Goal: Transaction & Acquisition: Purchase product/service

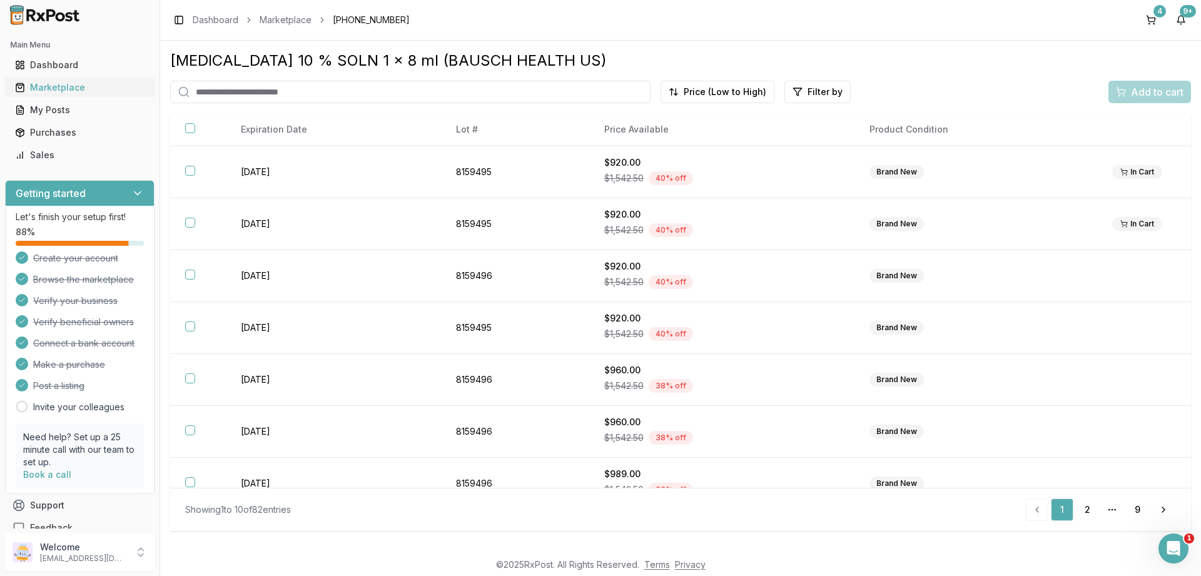
drag, startPoint x: 58, startPoint y: 89, endPoint x: 87, endPoint y: 94, distance: 29.2
click at [59, 88] on div "Marketplace" at bounding box center [79, 87] width 129 height 13
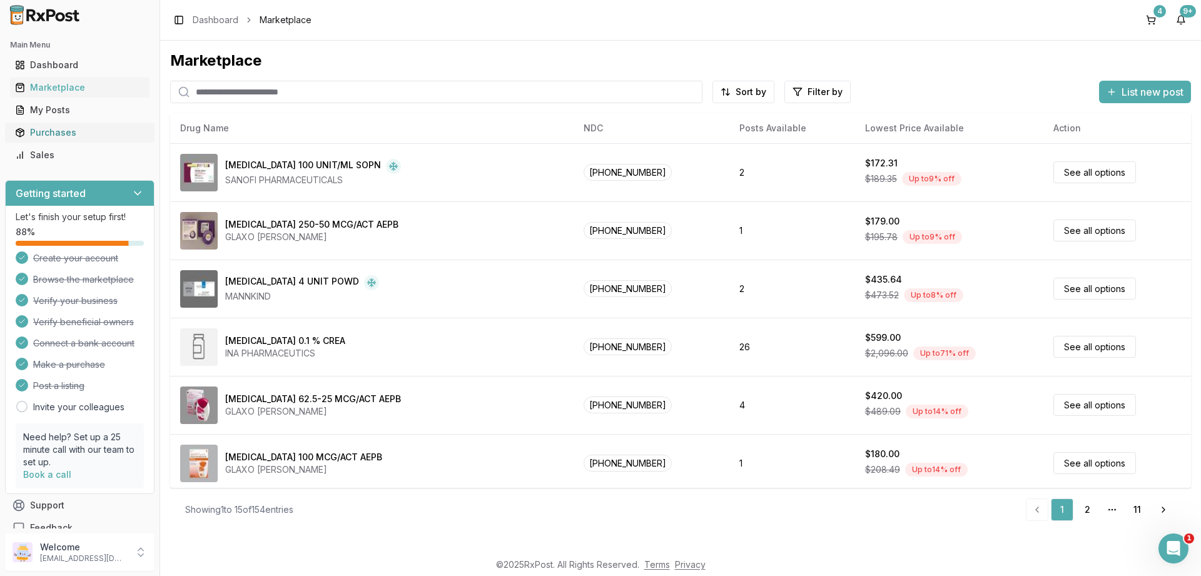
click at [70, 133] on div "Purchases" at bounding box center [79, 132] width 129 height 13
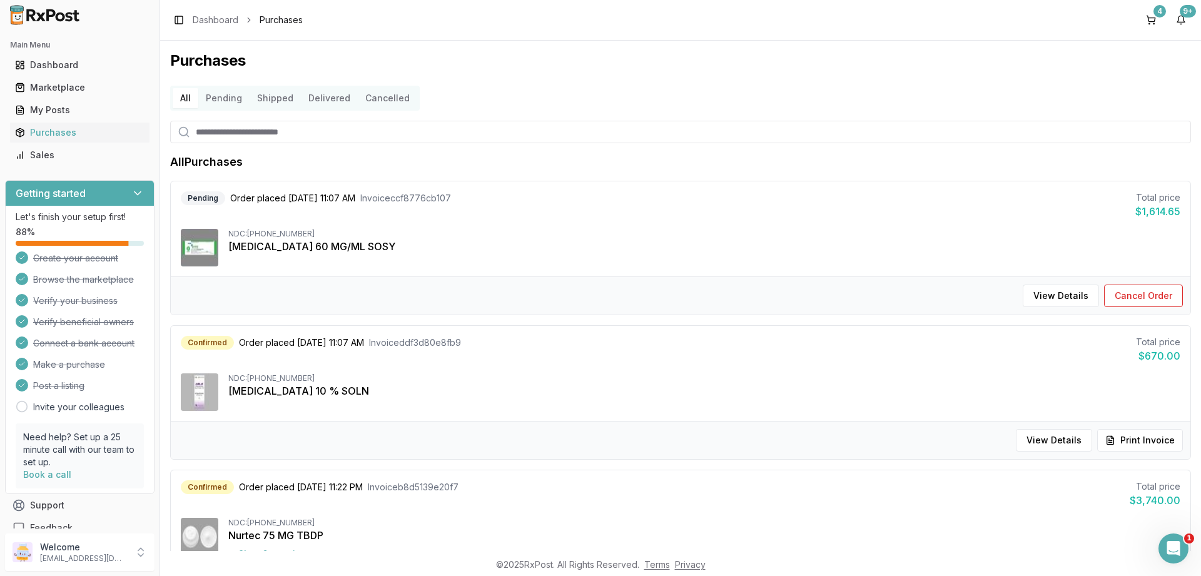
click at [338, 135] on input "search" at bounding box center [680, 132] width 1021 height 23
type input "*****"
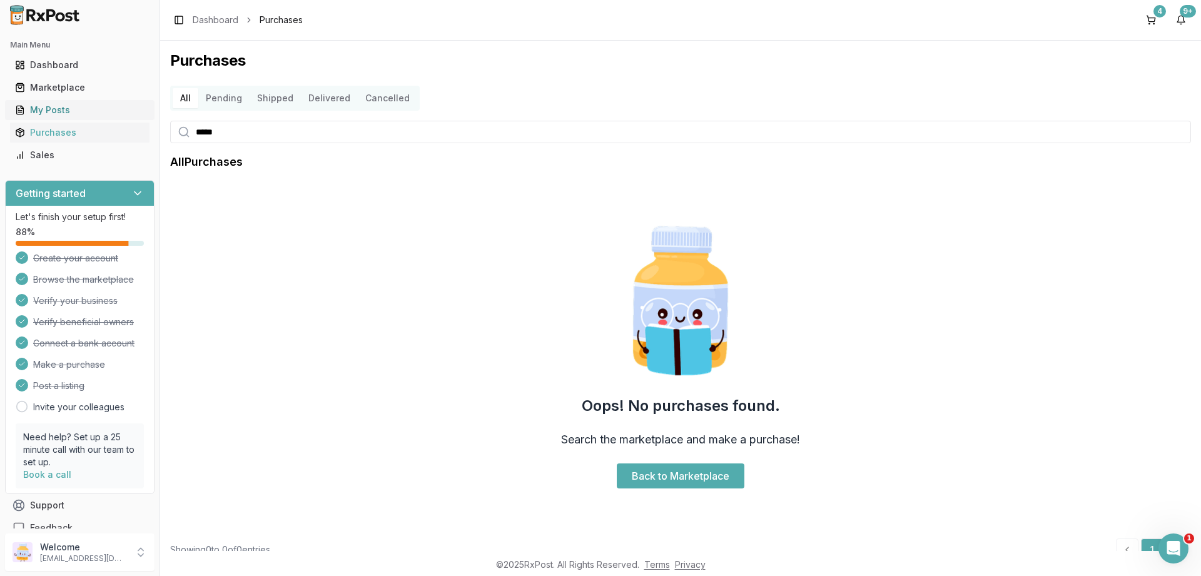
click at [46, 111] on div "My Posts" at bounding box center [79, 110] width 129 height 13
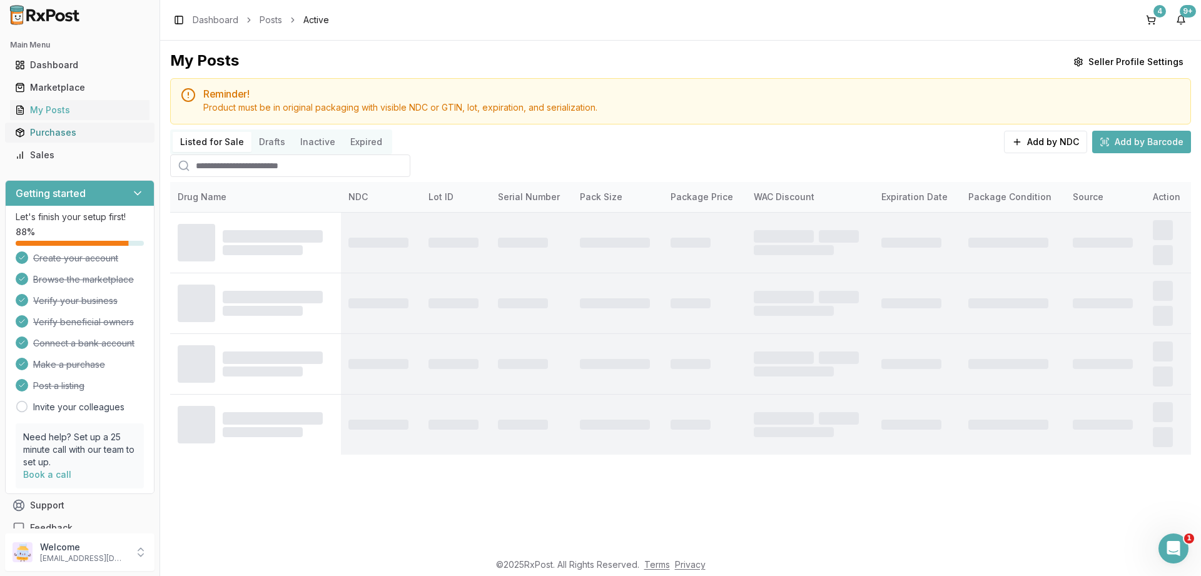
click at [50, 134] on div "Purchases" at bounding box center [79, 132] width 129 height 13
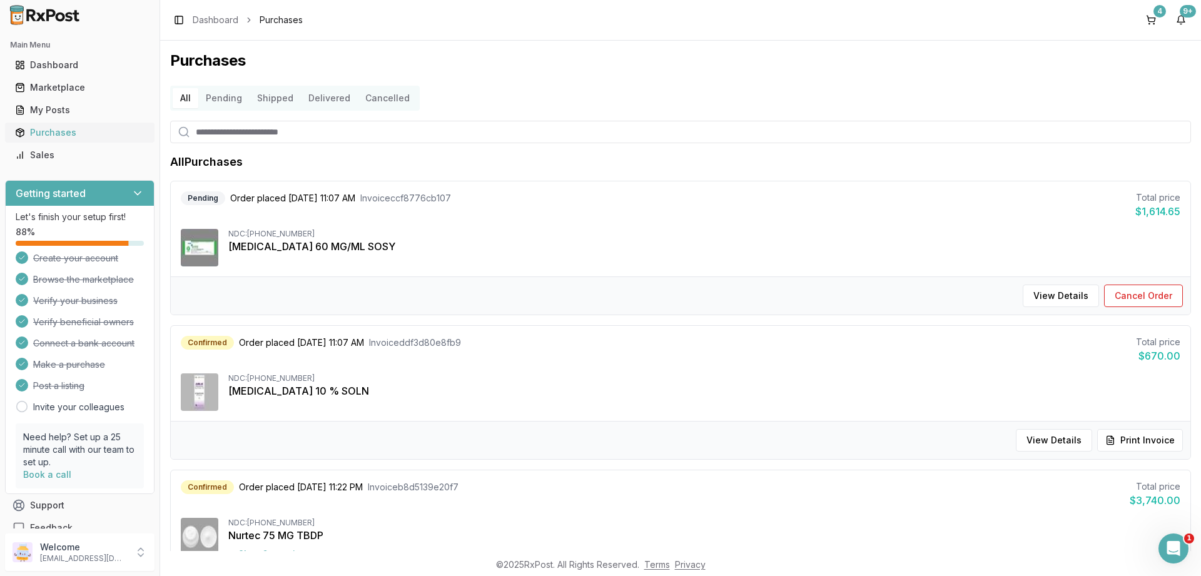
click at [54, 129] on div "Purchases" at bounding box center [79, 132] width 129 height 13
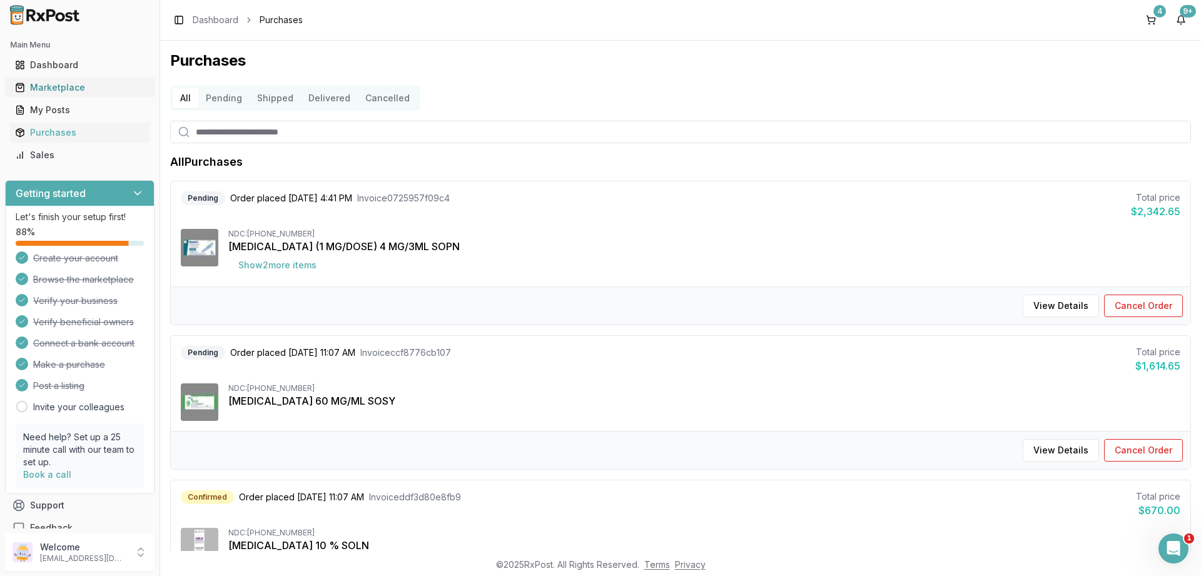
click at [58, 86] on div "Marketplace" at bounding box center [79, 87] width 129 height 13
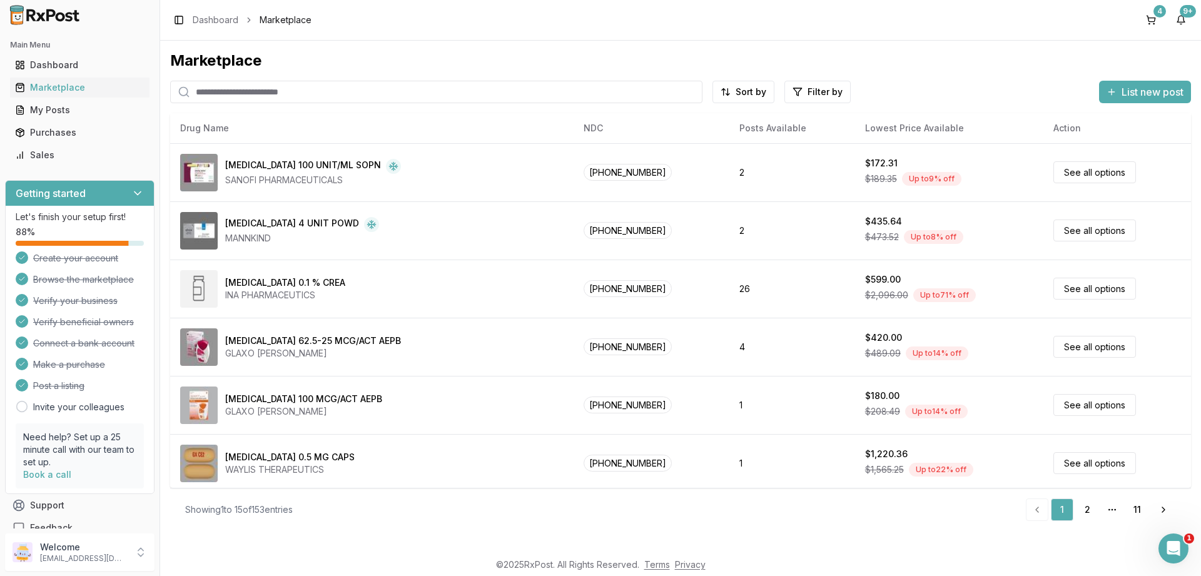
click at [337, 87] on input "search" at bounding box center [436, 92] width 532 height 23
type input "*******"
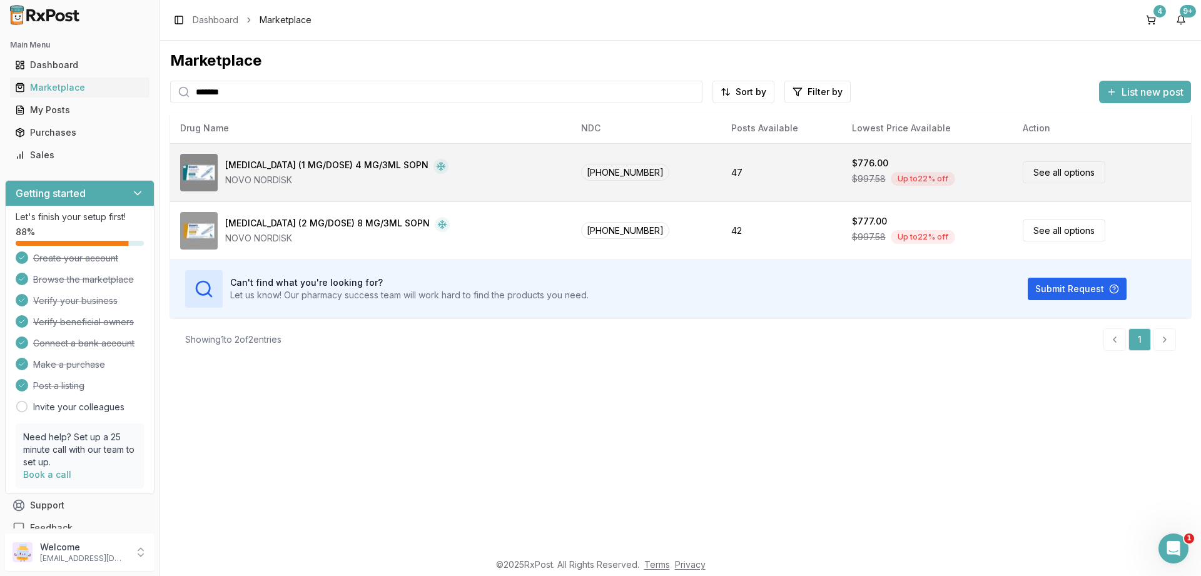
click at [1040, 172] on link "See all options" at bounding box center [1064, 172] width 83 height 22
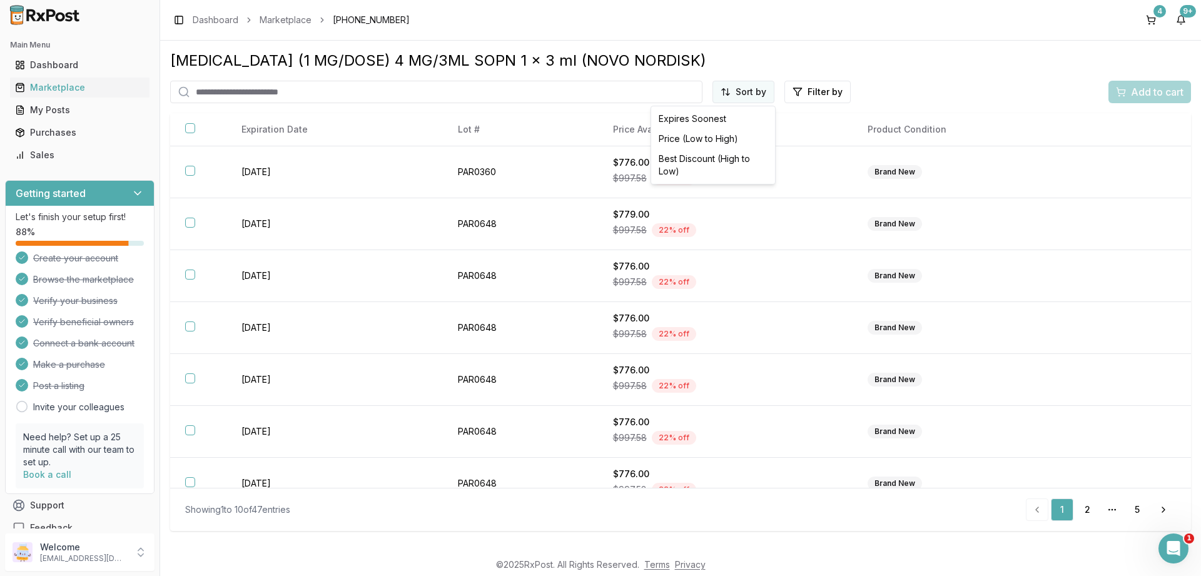
click at [737, 91] on html "Main Menu Dashboard Marketplace My Posts Purchases Sales Getting started Let's …" at bounding box center [600, 288] width 1201 height 576
click at [702, 139] on div "Price (Low to High)" at bounding box center [713, 139] width 119 height 20
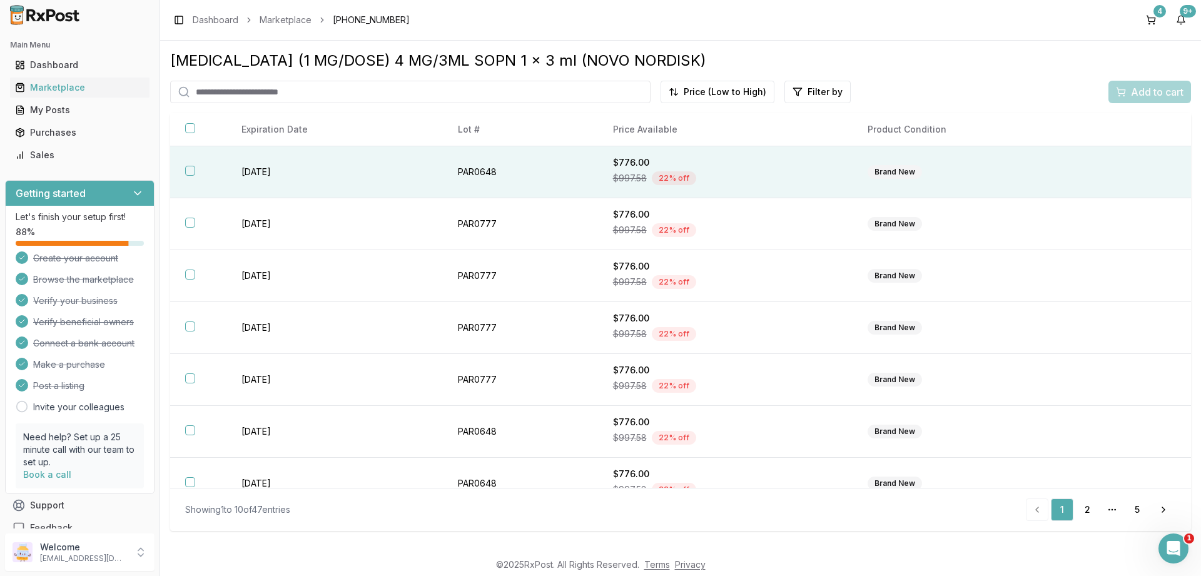
click at [190, 171] on button "button" at bounding box center [190, 171] width 10 height 10
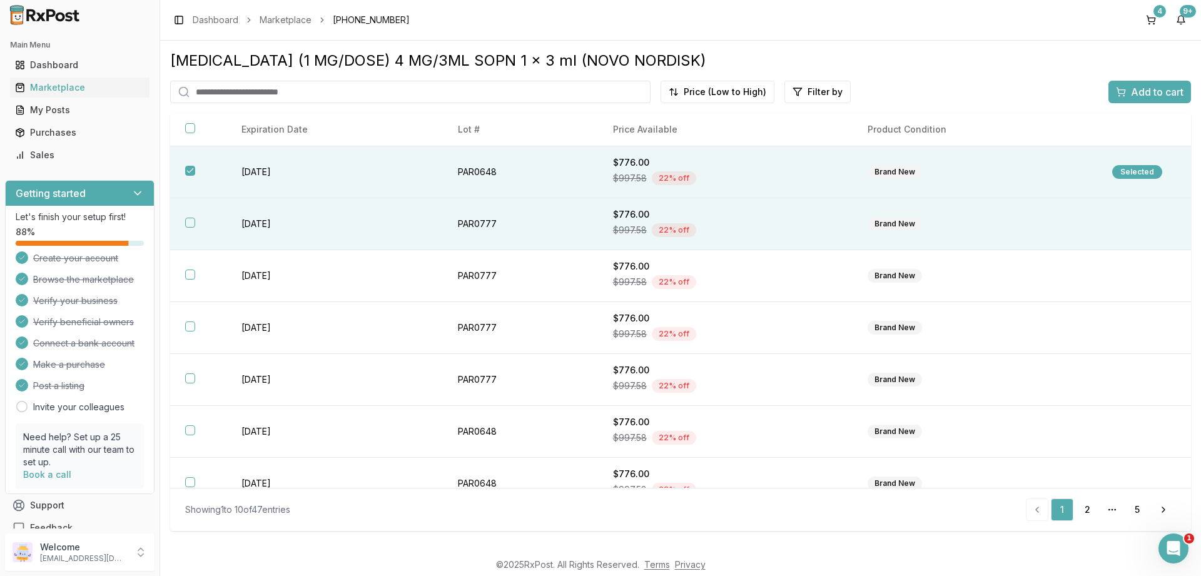
click at [190, 221] on button "button" at bounding box center [190, 223] width 10 height 10
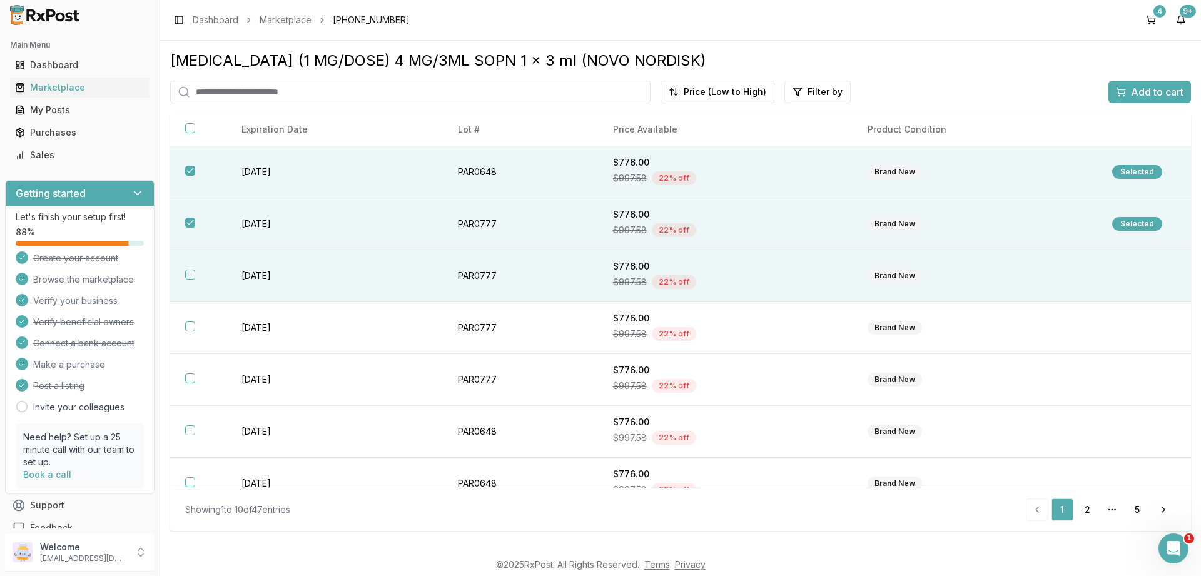
click at [188, 272] on button "button" at bounding box center [190, 275] width 10 height 10
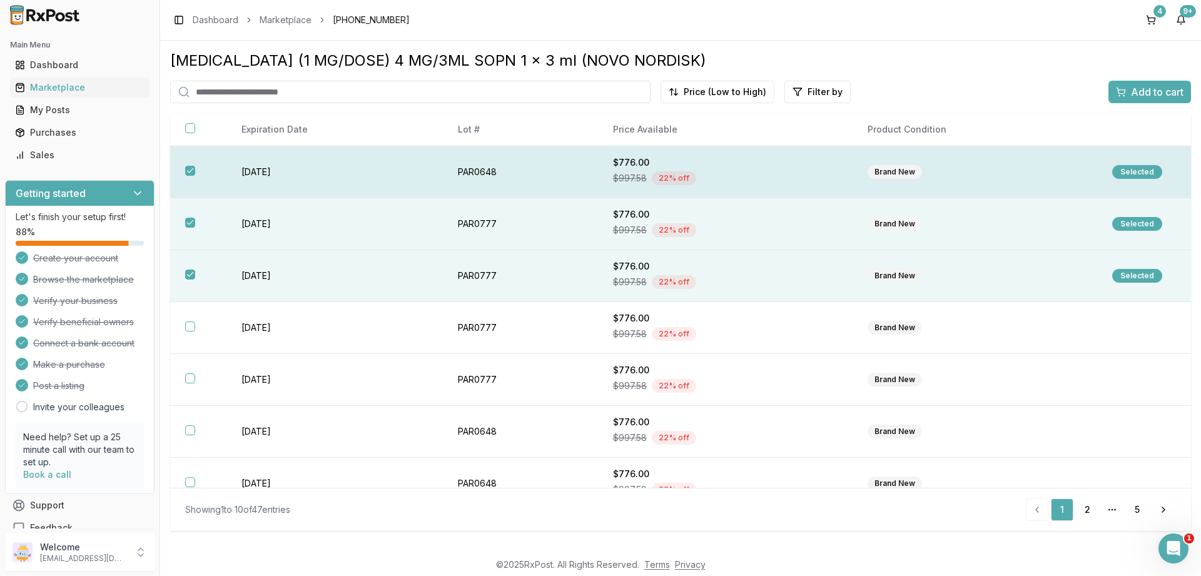
click at [190, 170] on button "button" at bounding box center [190, 171] width 10 height 10
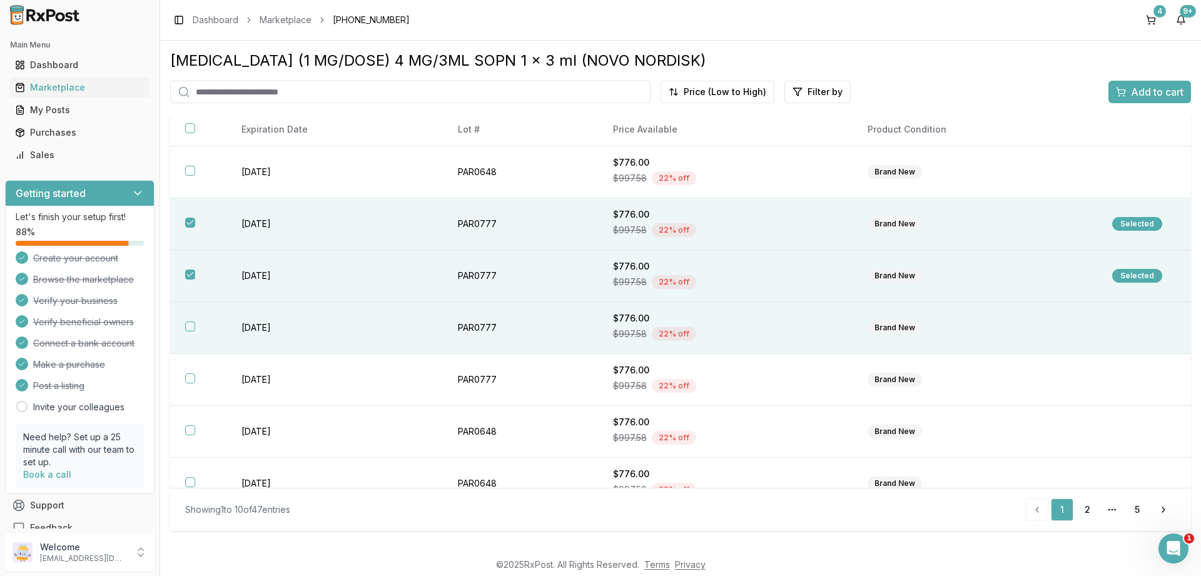
click at [193, 328] on button "button" at bounding box center [190, 327] width 10 height 10
click at [1136, 88] on span "Add to cart" at bounding box center [1157, 91] width 53 height 15
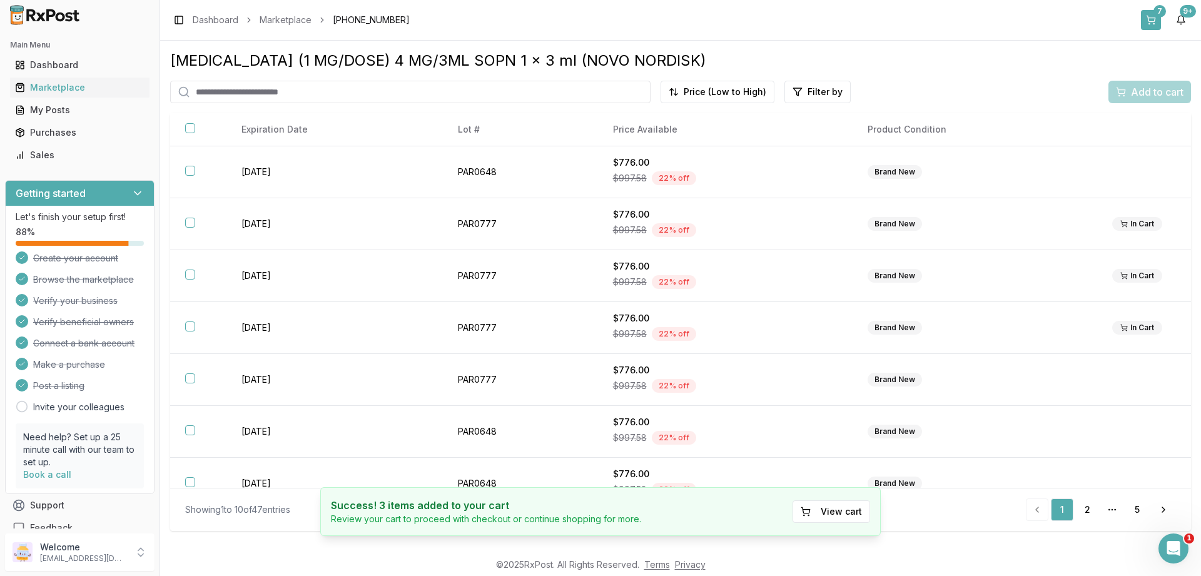
click at [1159, 12] on div "7" at bounding box center [1159, 11] width 13 height 13
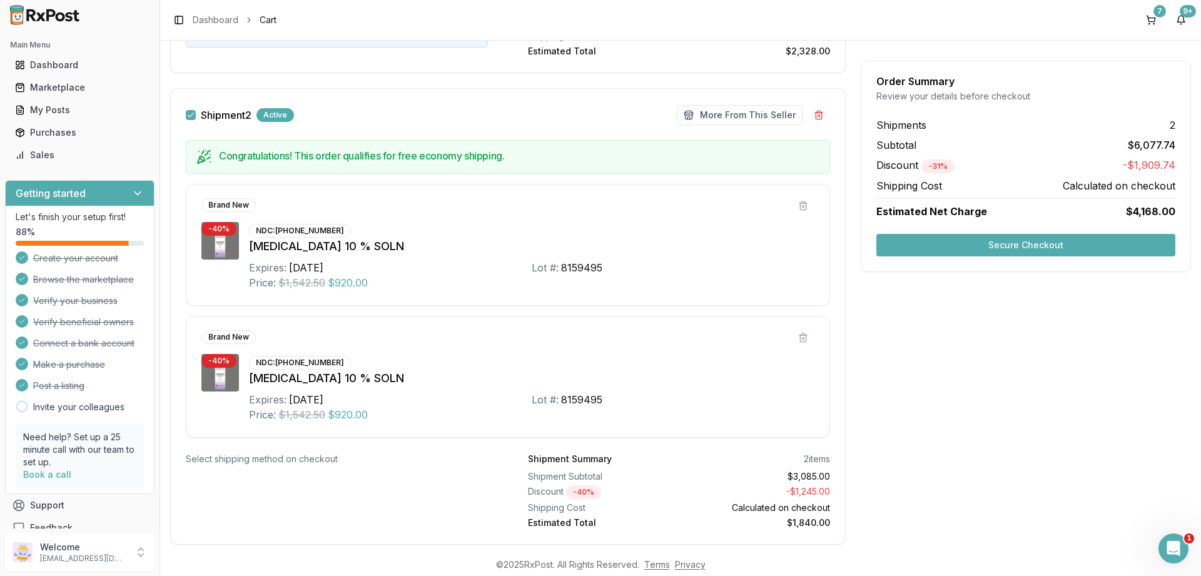
scroll to position [736, 0]
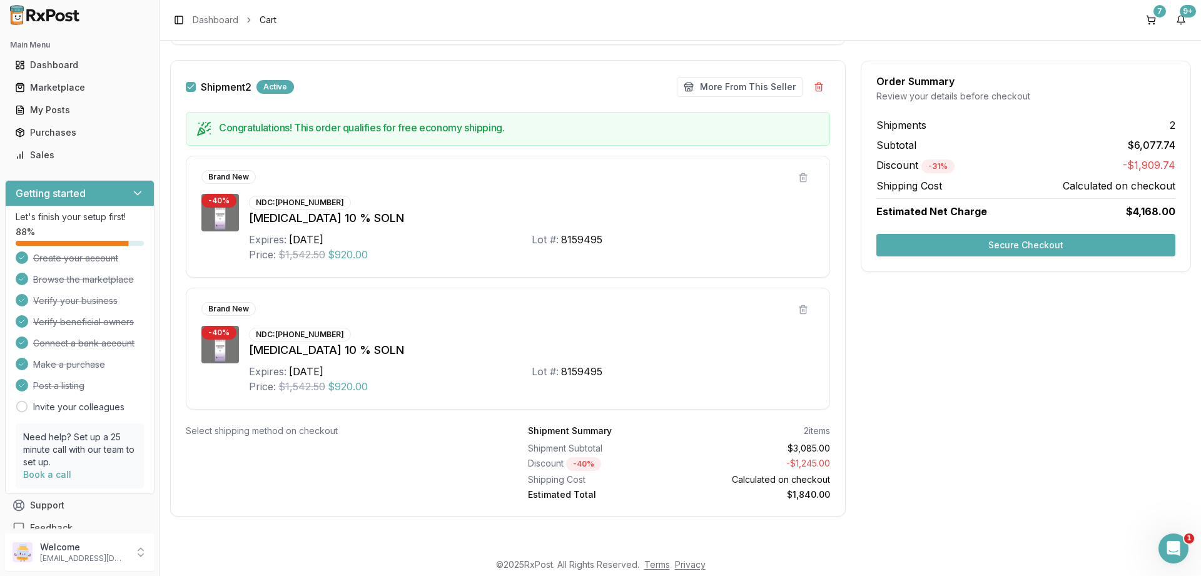
click at [189, 84] on button "Shipment 2" at bounding box center [191, 87] width 10 height 10
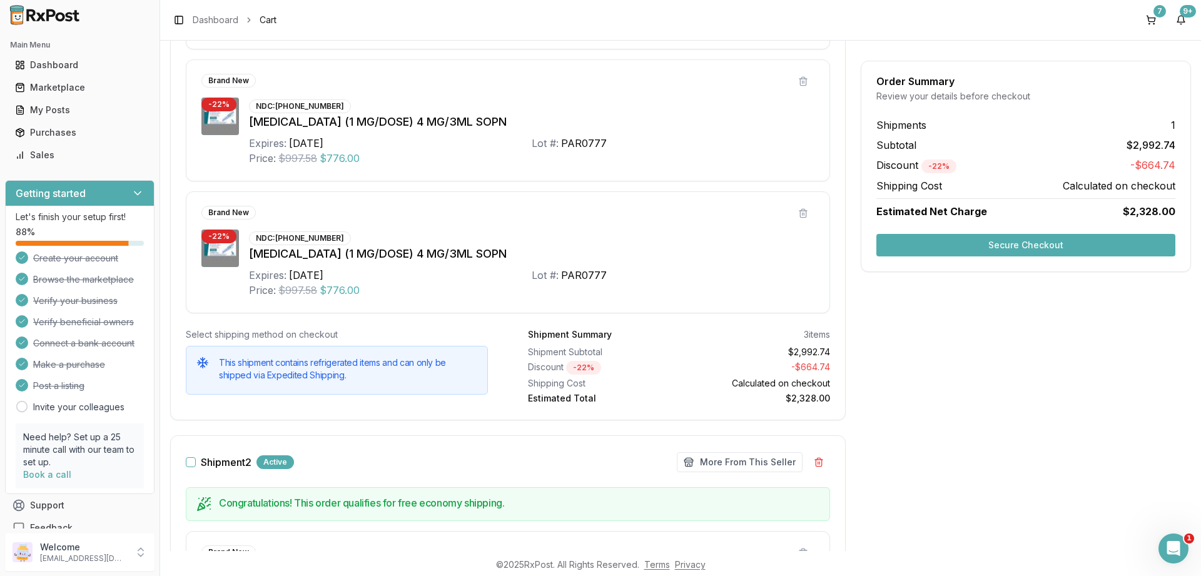
scroll to position [210, 0]
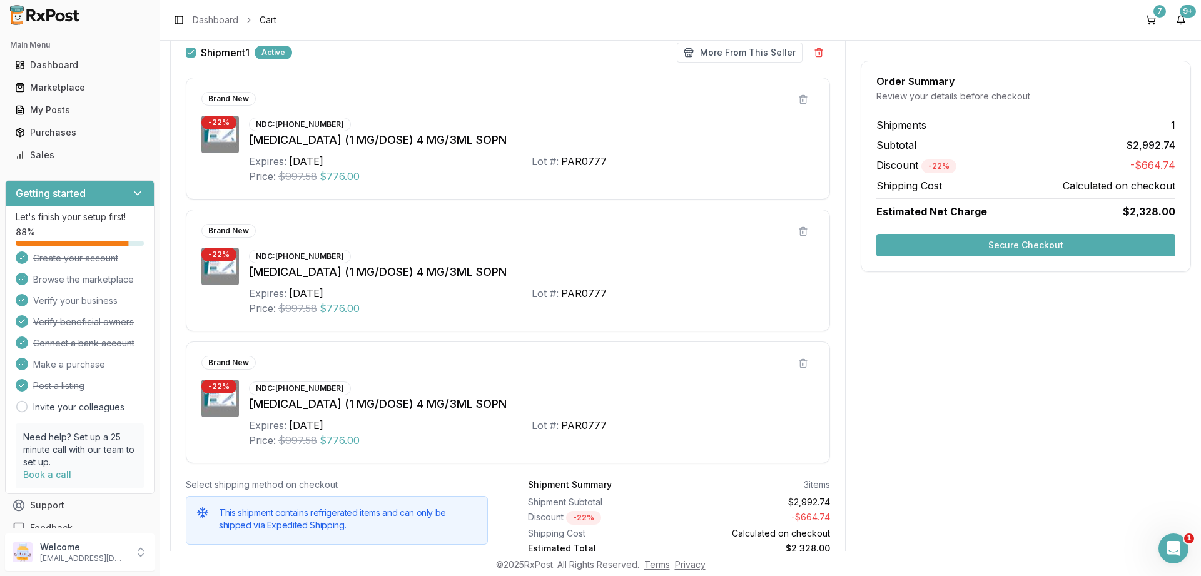
click at [1030, 247] on button "Secure Checkout" at bounding box center [1025, 245] width 299 height 23
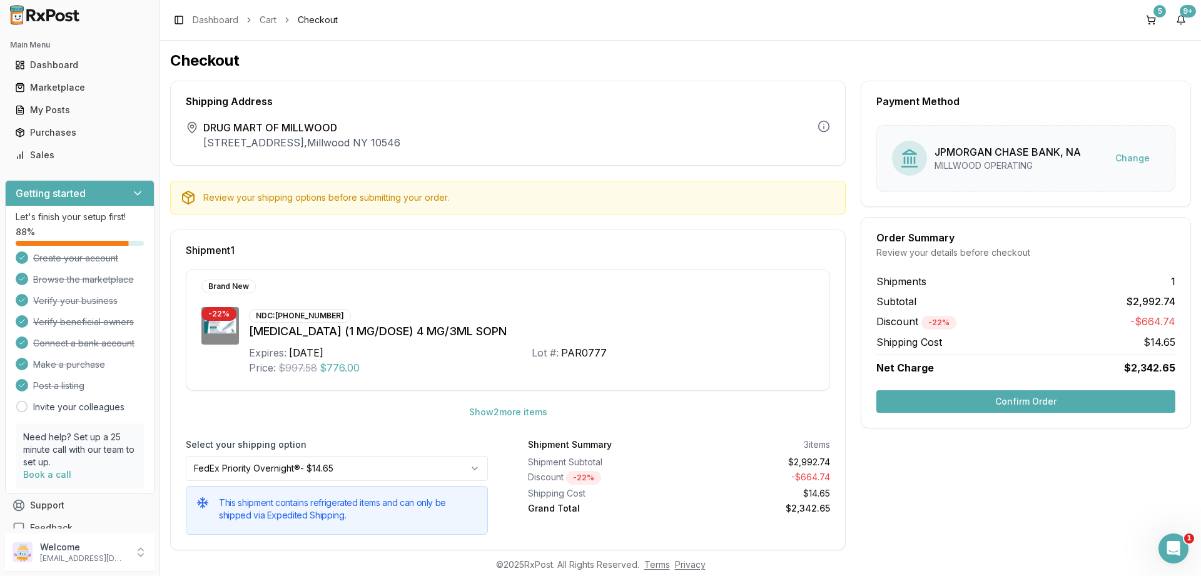
click at [1011, 397] on button "Confirm Order" at bounding box center [1025, 401] width 299 height 23
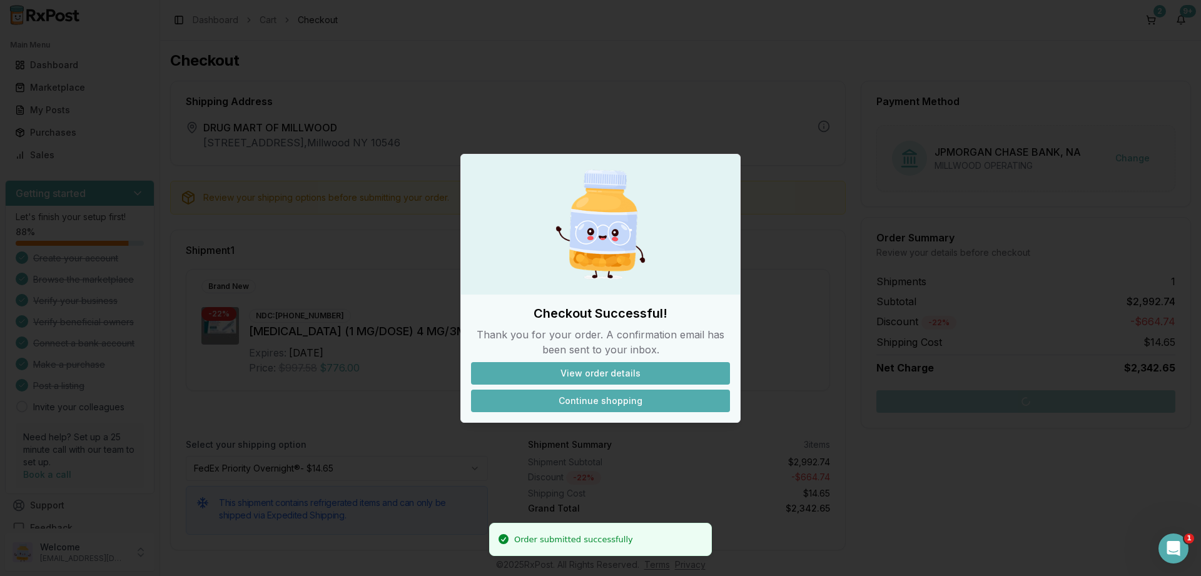
click at [599, 401] on button "Continue shopping" at bounding box center [600, 401] width 259 height 23
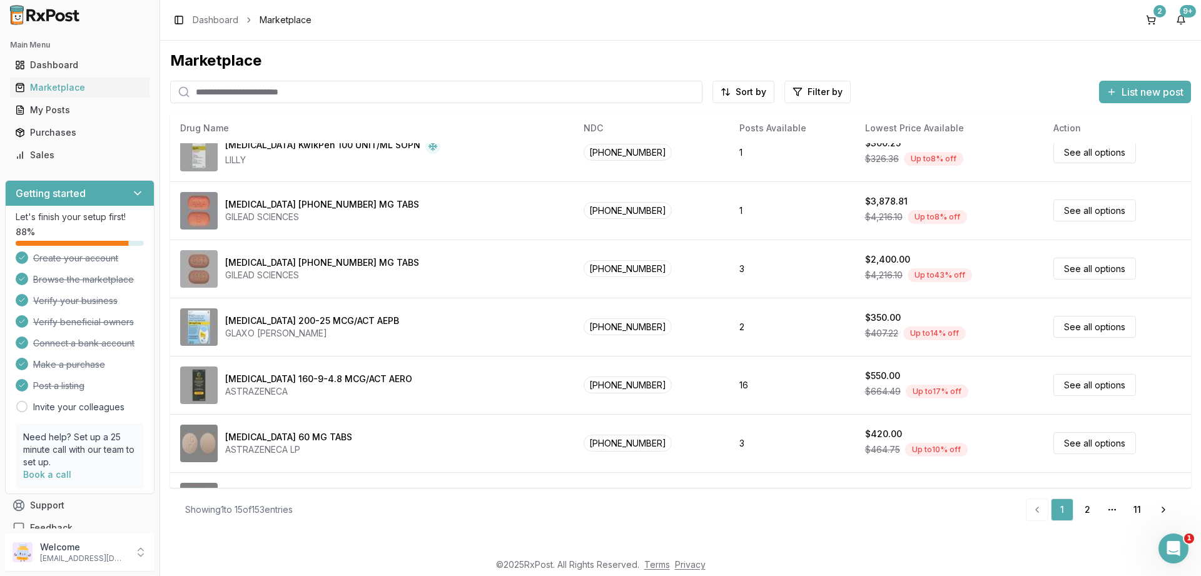
scroll to position [375, 0]
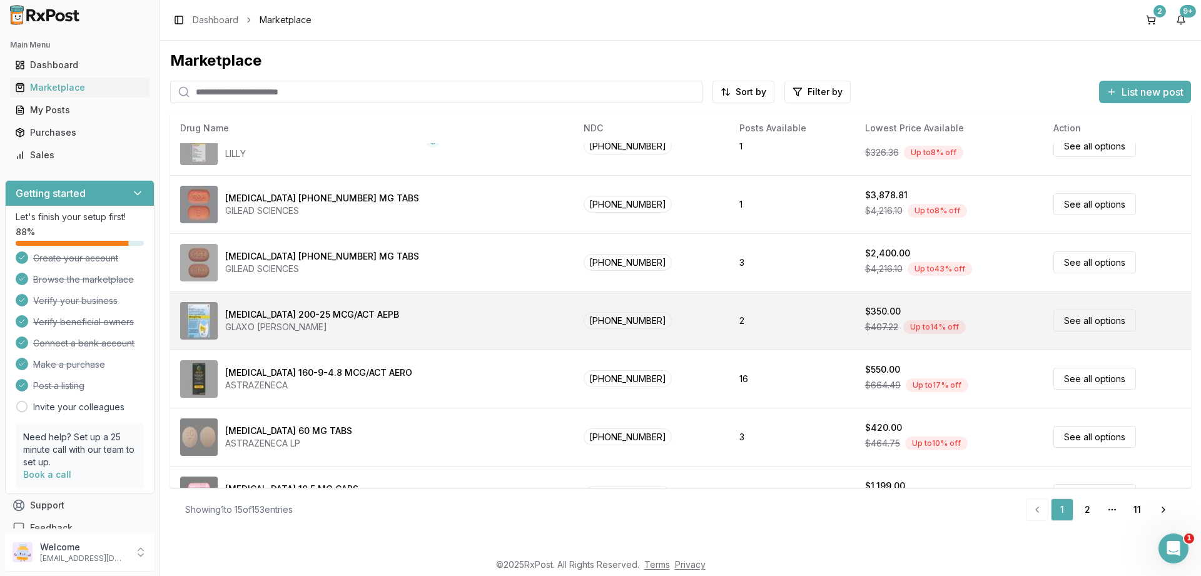
click at [1085, 317] on link "See all options" at bounding box center [1094, 321] width 83 height 22
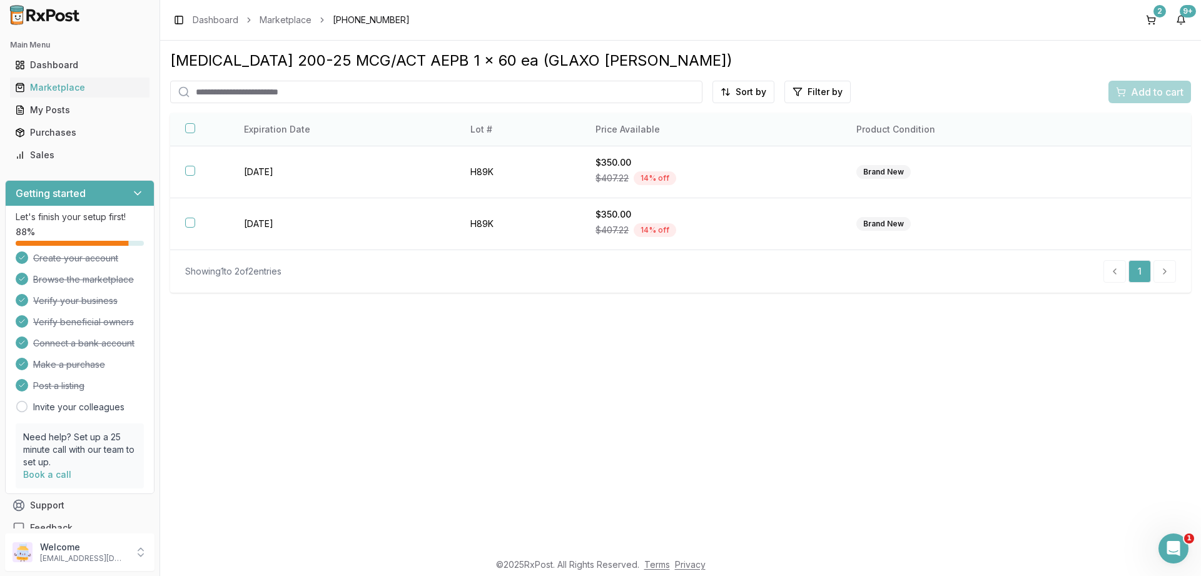
click at [185, 126] on th at bounding box center [199, 129] width 59 height 33
drag, startPoint x: 190, startPoint y: 129, endPoint x: 239, endPoint y: 135, distance: 49.7
click at [190, 129] on button "button" at bounding box center [190, 128] width 10 height 10
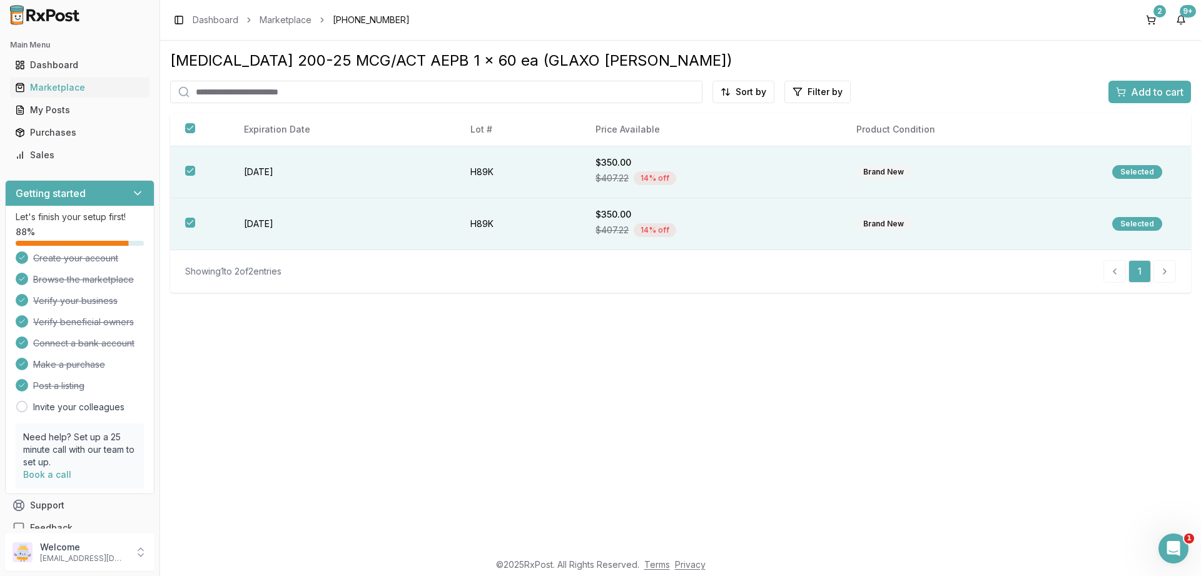
click at [1146, 91] on span "Add to cart" at bounding box center [1157, 91] width 53 height 15
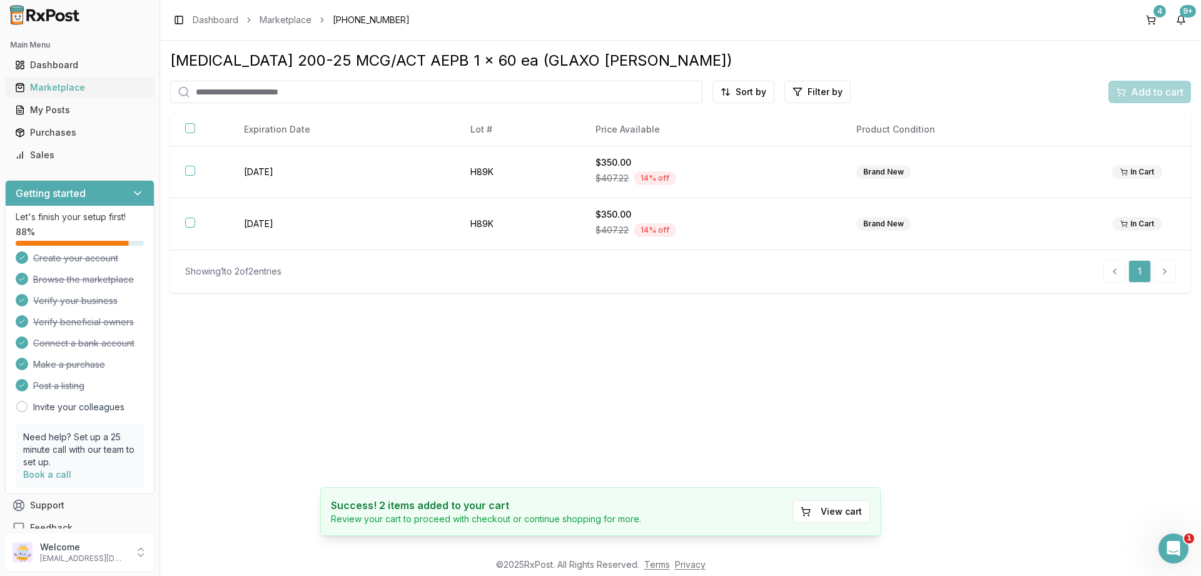
click at [50, 85] on div "Marketplace" at bounding box center [79, 87] width 129 height 13
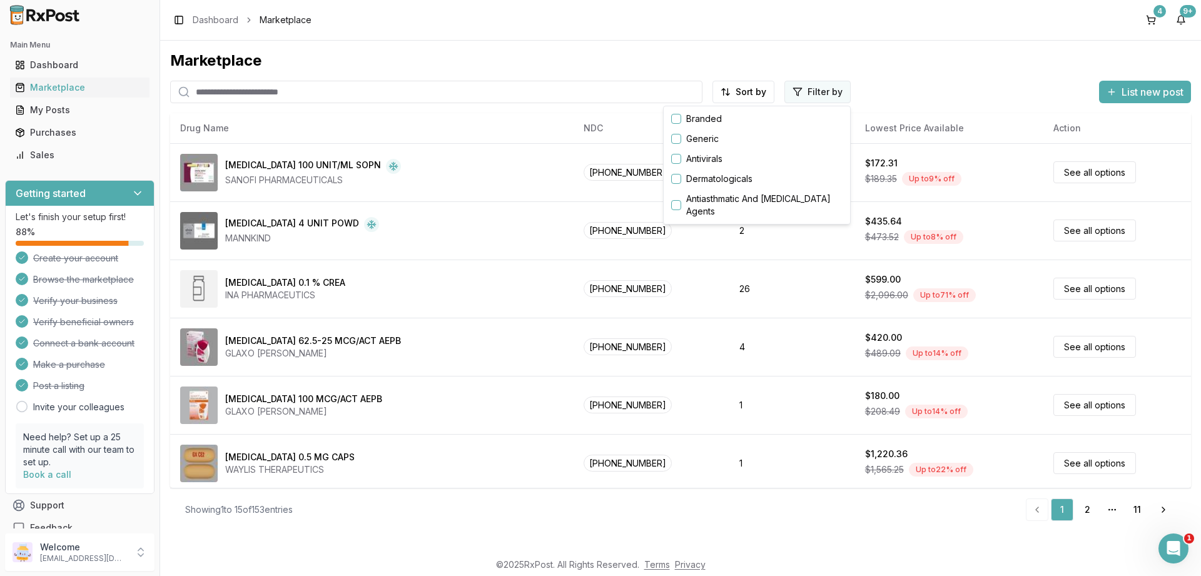
click at [813, 95] on html "Main Menu Dashboard Marketplace My Posts Purchases Sales Getting started Let's …" at bounding box center [600, 288] width 1201 height 576
click at [676, 117] on button "button" at bounding box center [676, 119] width 10 height 10
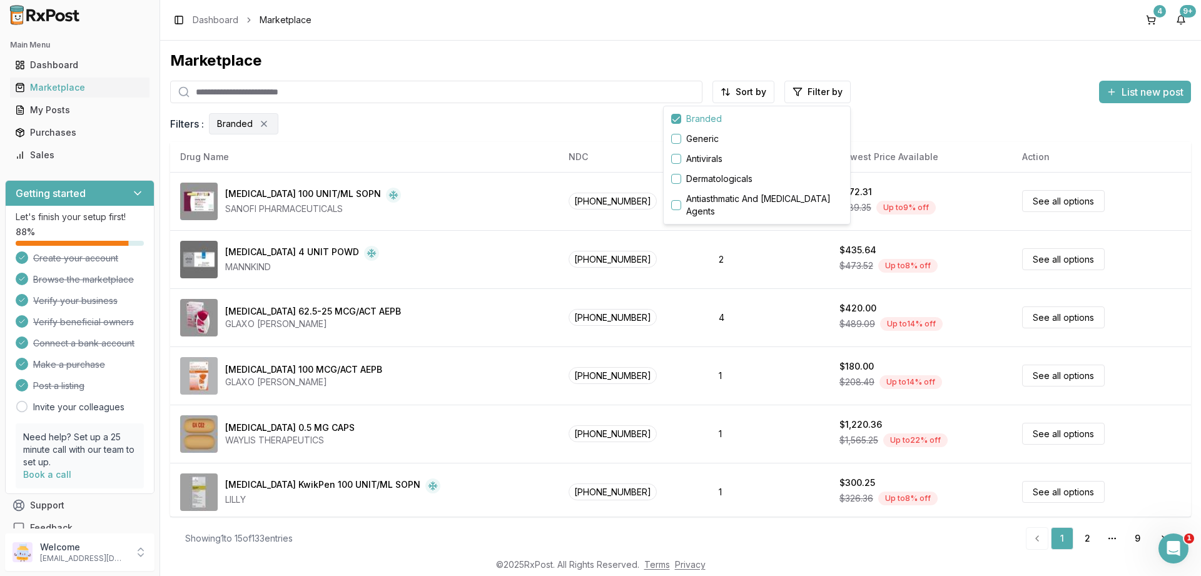
click at [486, 309] on html "Main Menu Dashboard Marketplace My Posts Purchases Sales Getting started Let's …" at bounding box center [600, 288] width 1201 height 576
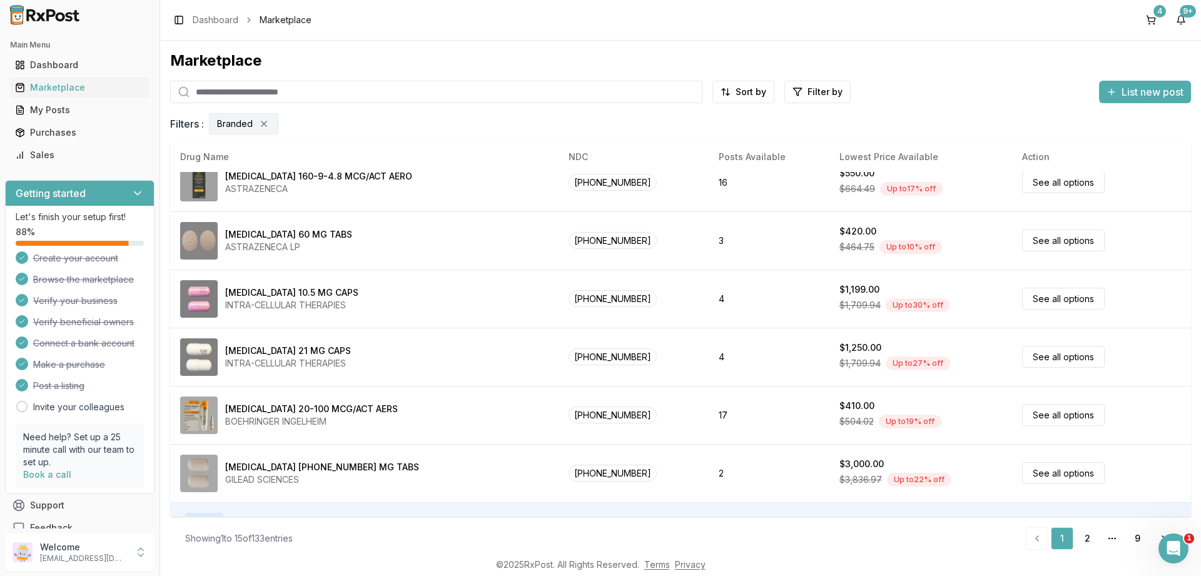
scroll to position [586, 0]
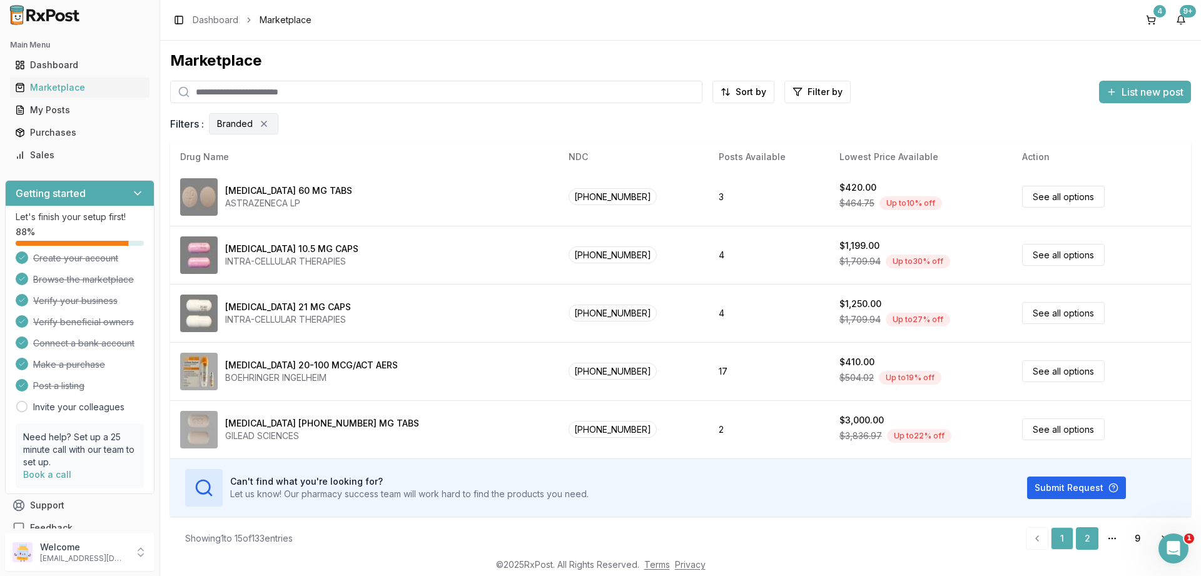
click at [1089, 535] on link "2" at bounding box center [1087, 538] width 23 height 23
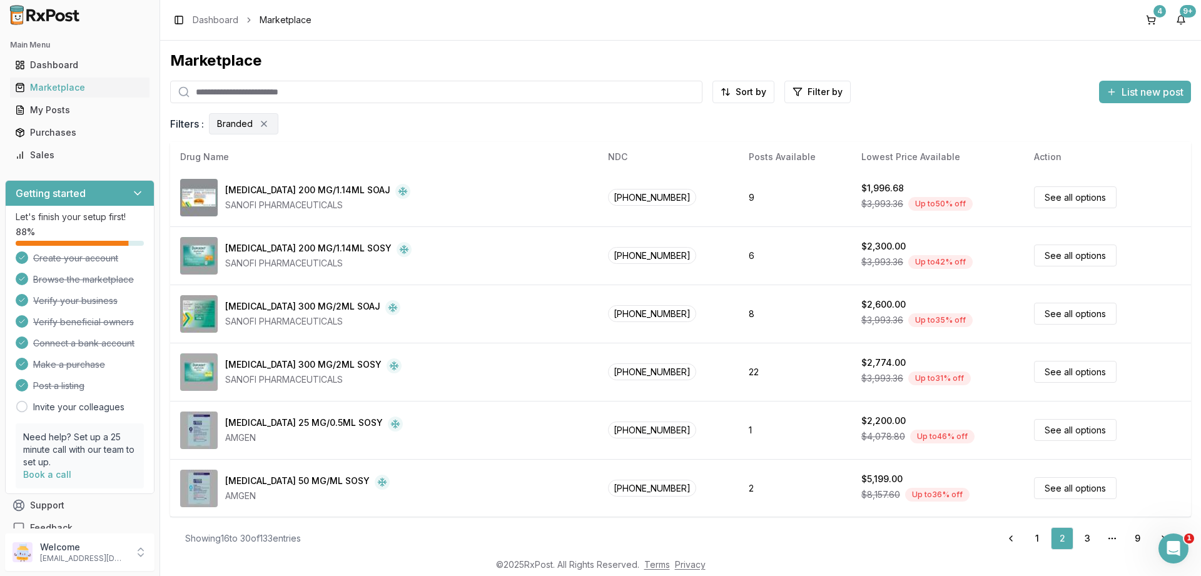
scroll to position [586, 0]
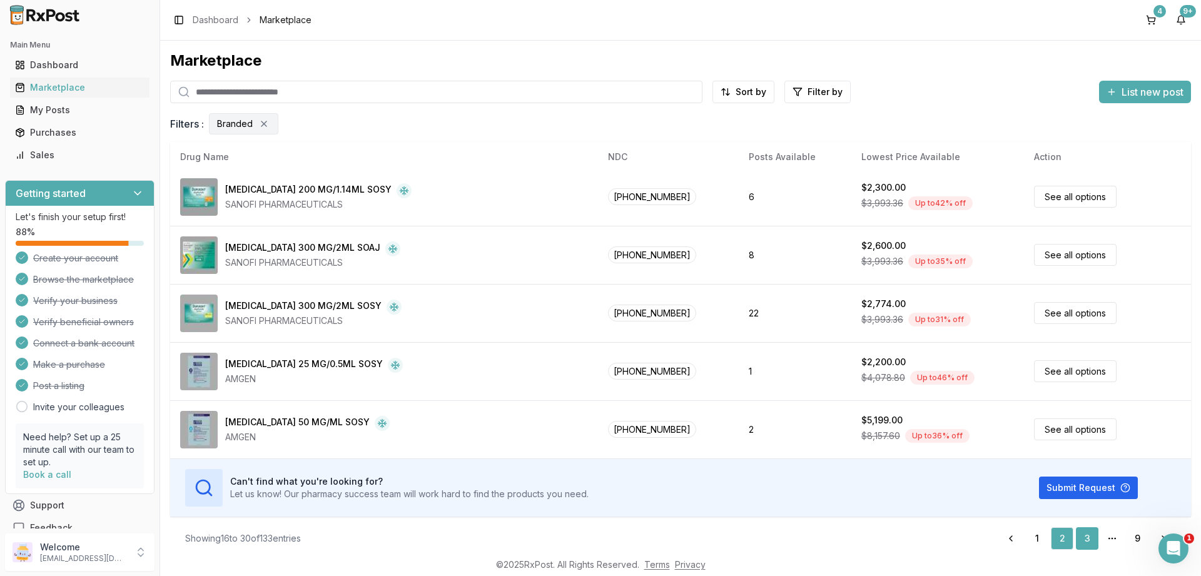
click at [1088, 535] on link "3" at bounding box center [1087, 538] width 23 height 23
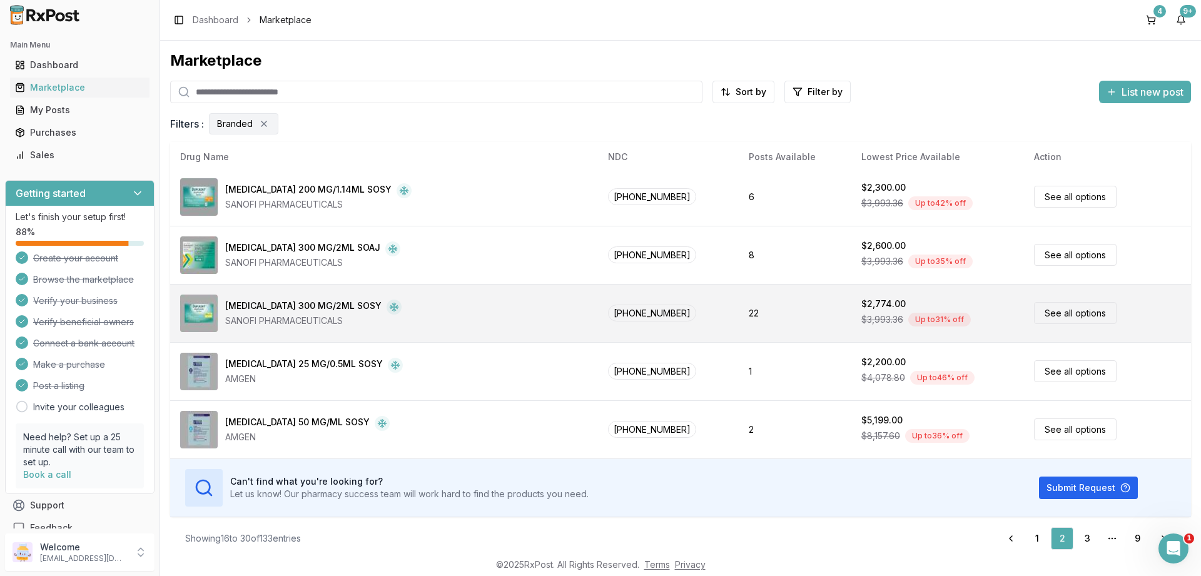
scroll to position [136, 0]
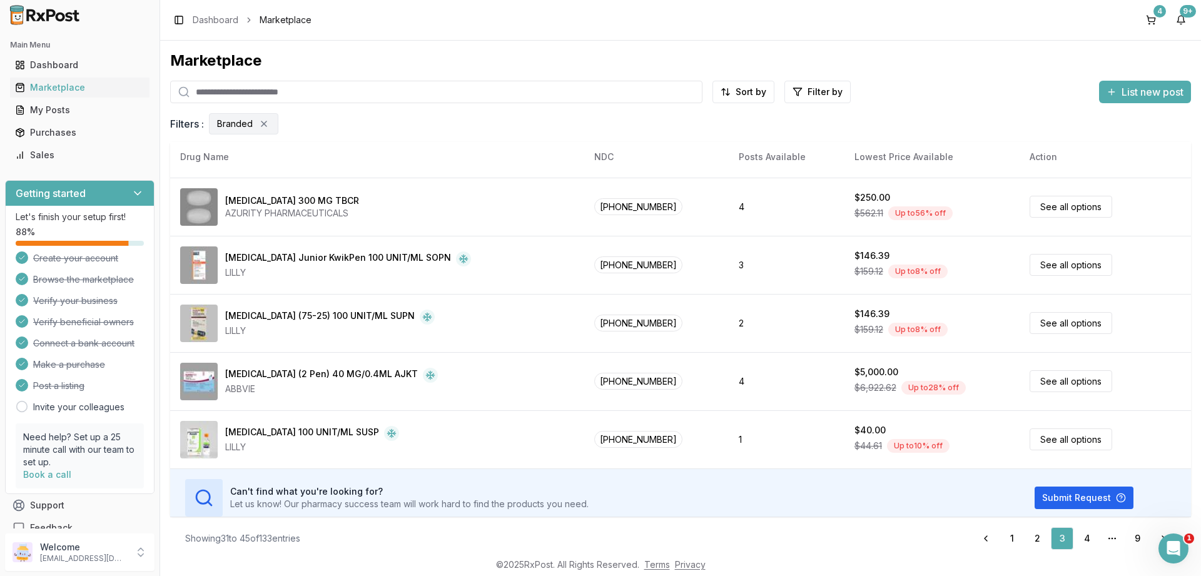
scroll to position [586, 0]
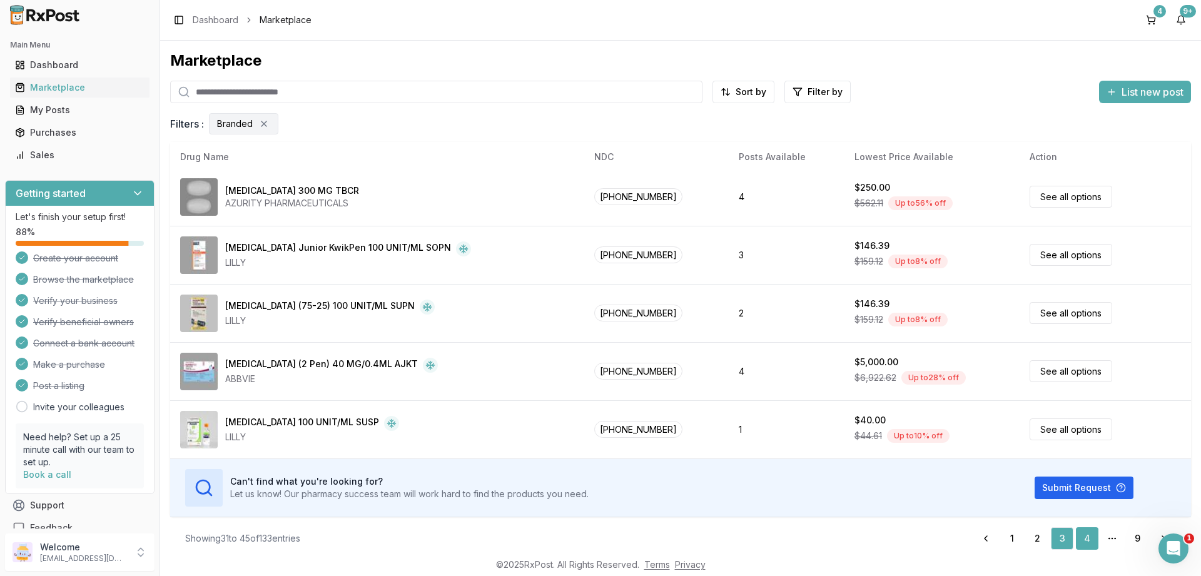
click at [1090, 530] on link "4" at bounding box center [1087, 538] width 23 height 23
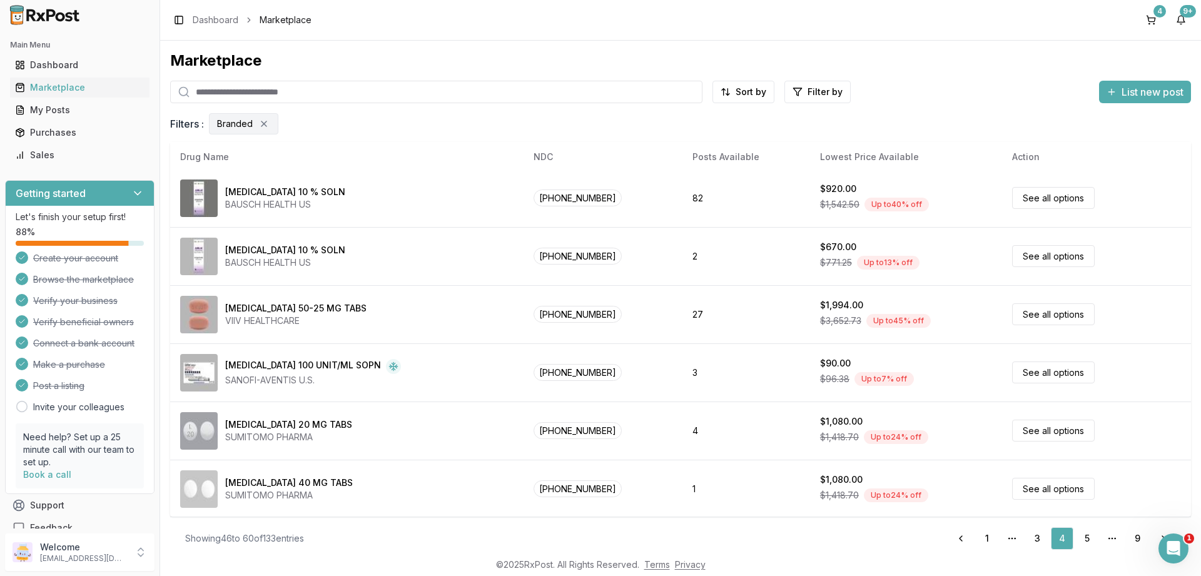
scroll to position [586, 0]
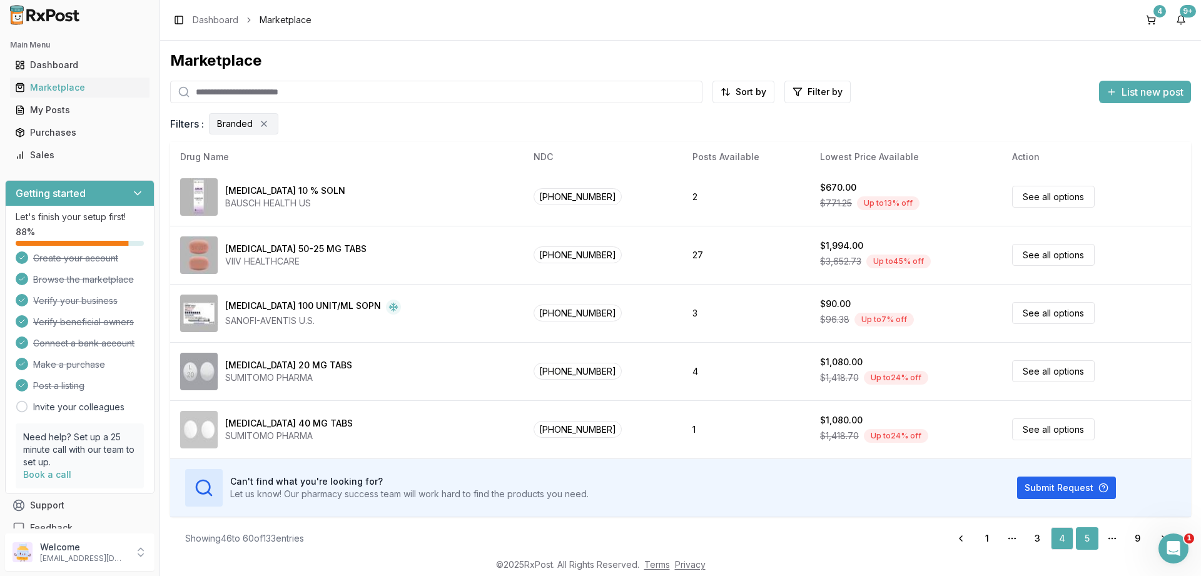
click at [1086, 535] on link "5" at bounding box center [1087, 538] width 23 height 23
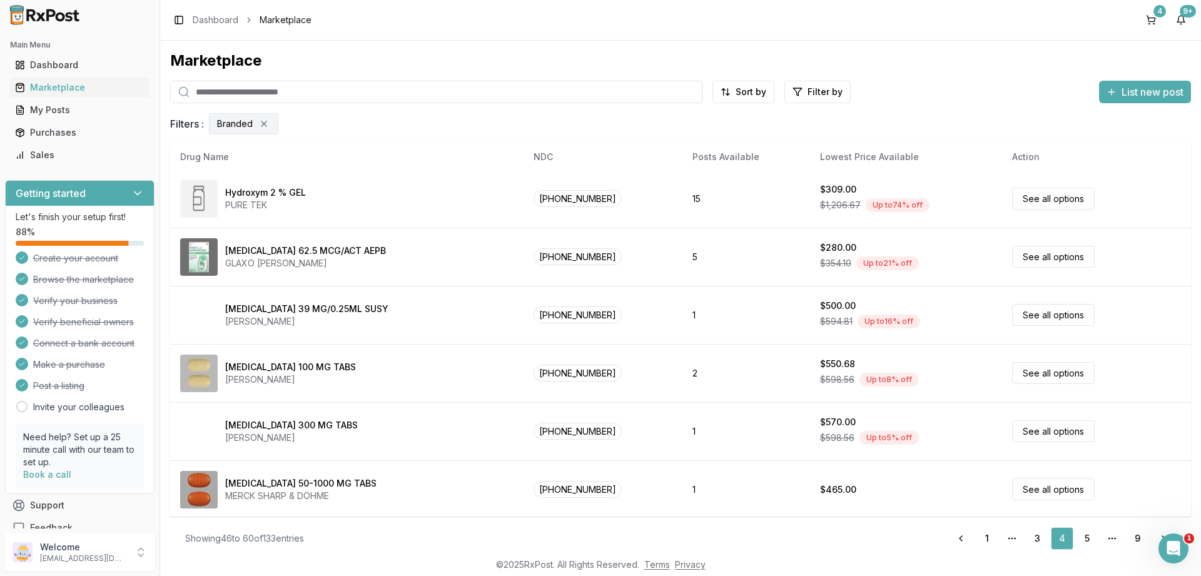
scroll to position [0, 0]
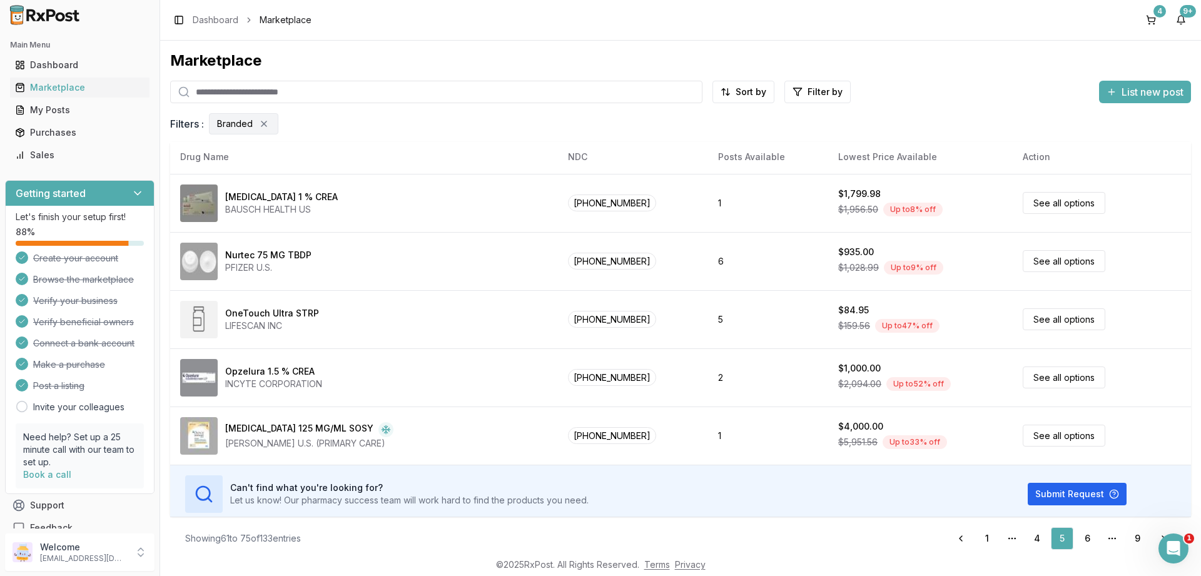
scroll to position [586, 0]
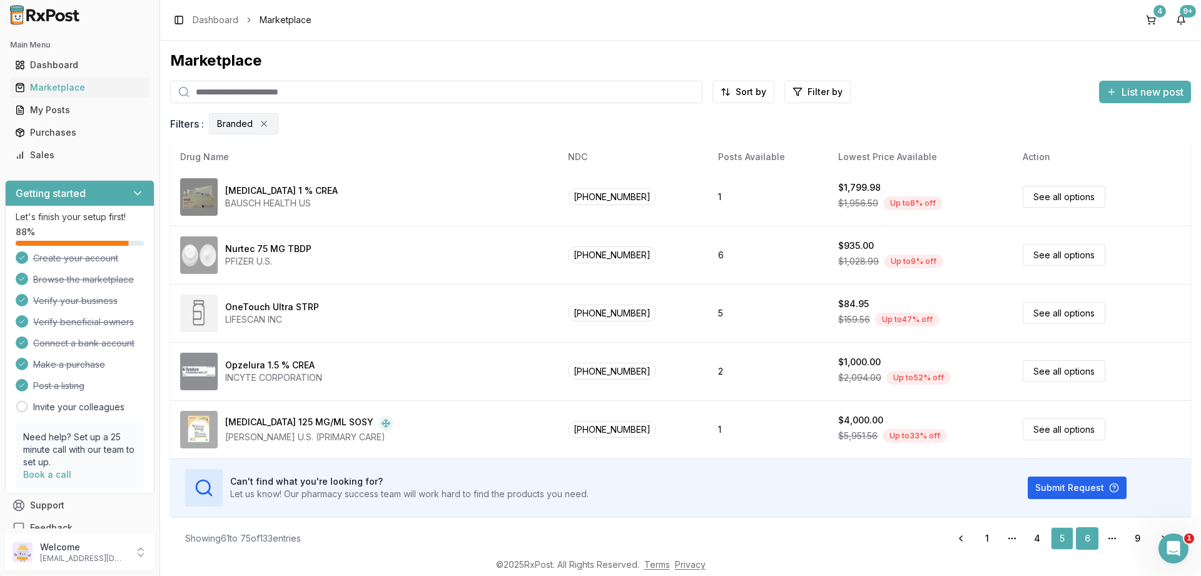
click at [1084, 537] on link "6" at bounding box center [1087, 538] width 23 height 23
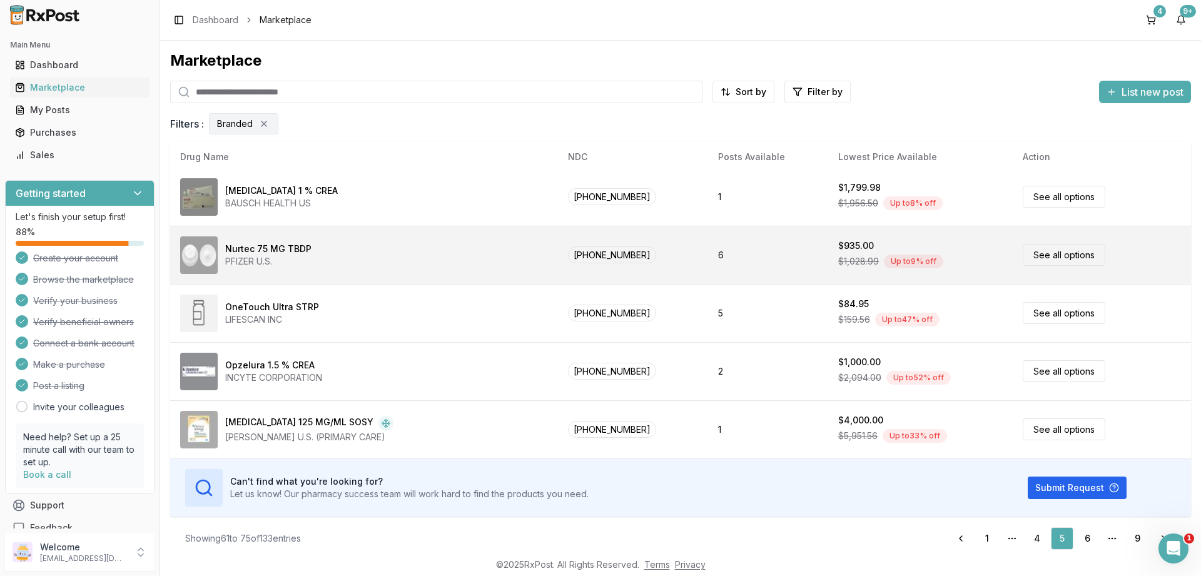
scroll to position [0, 0]
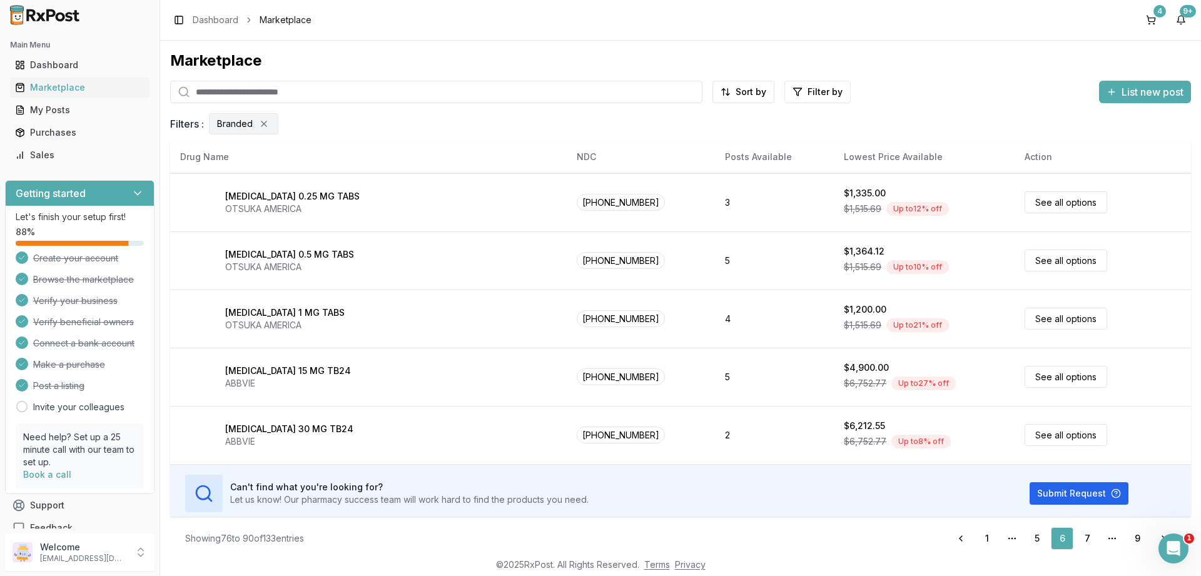
scroll to position [586, 0]
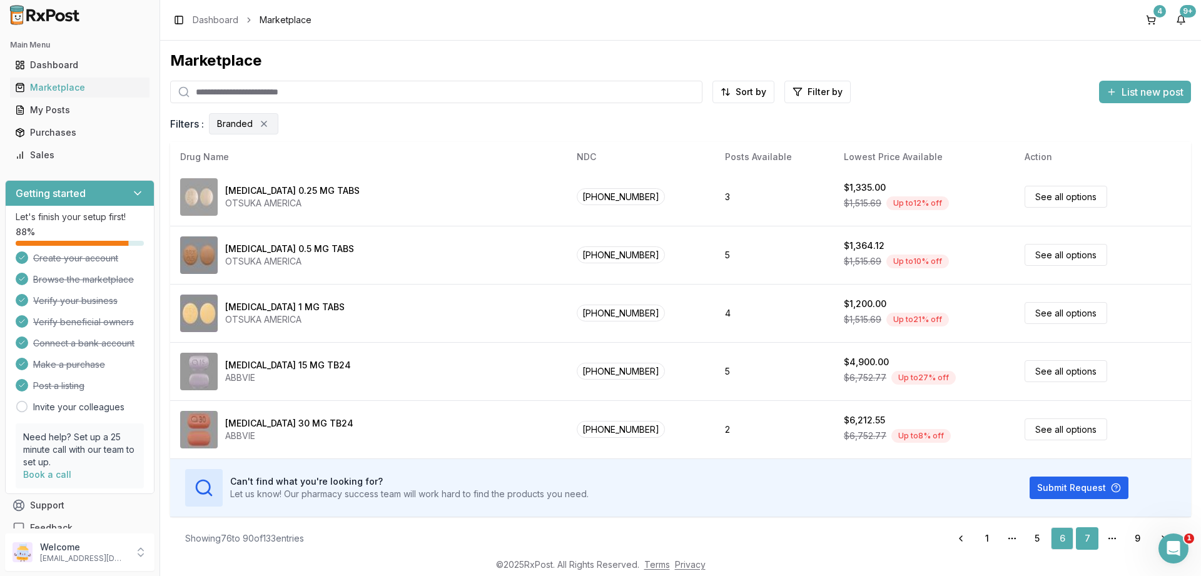
click at [1085, 534] on link "7" at bounding box center [1087, 538] width 23 height 23
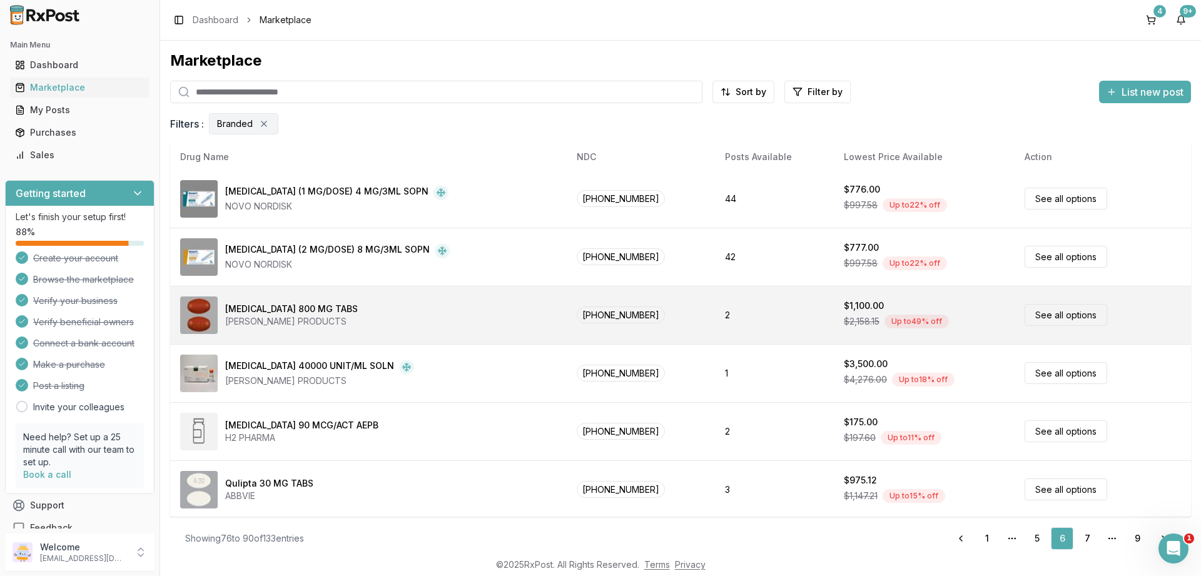
scroll to position [0, 0]
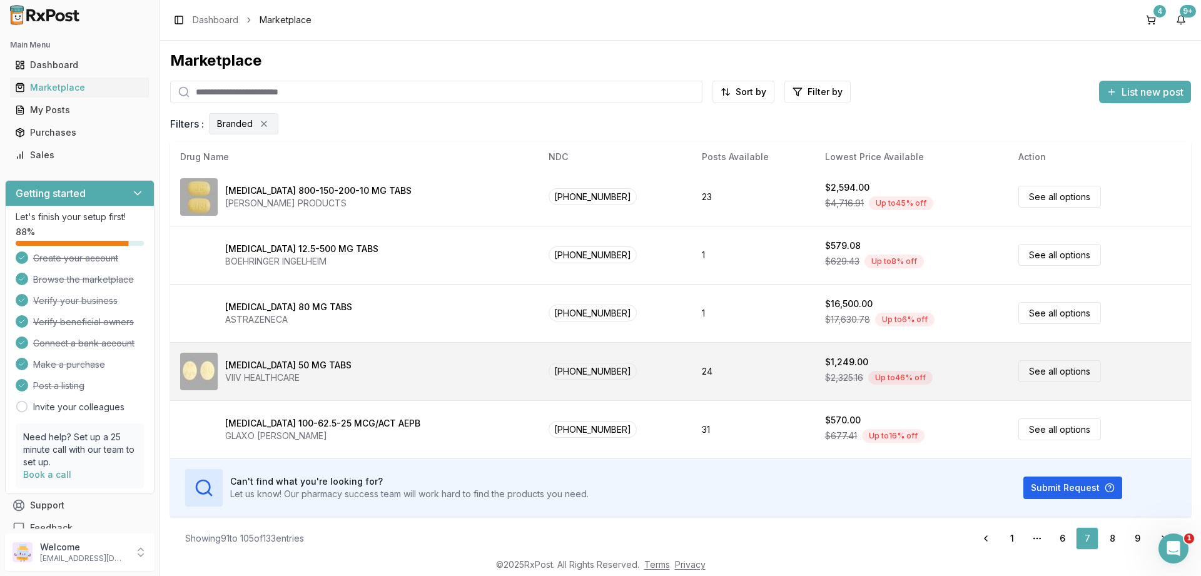
scroll to position [9, 0]
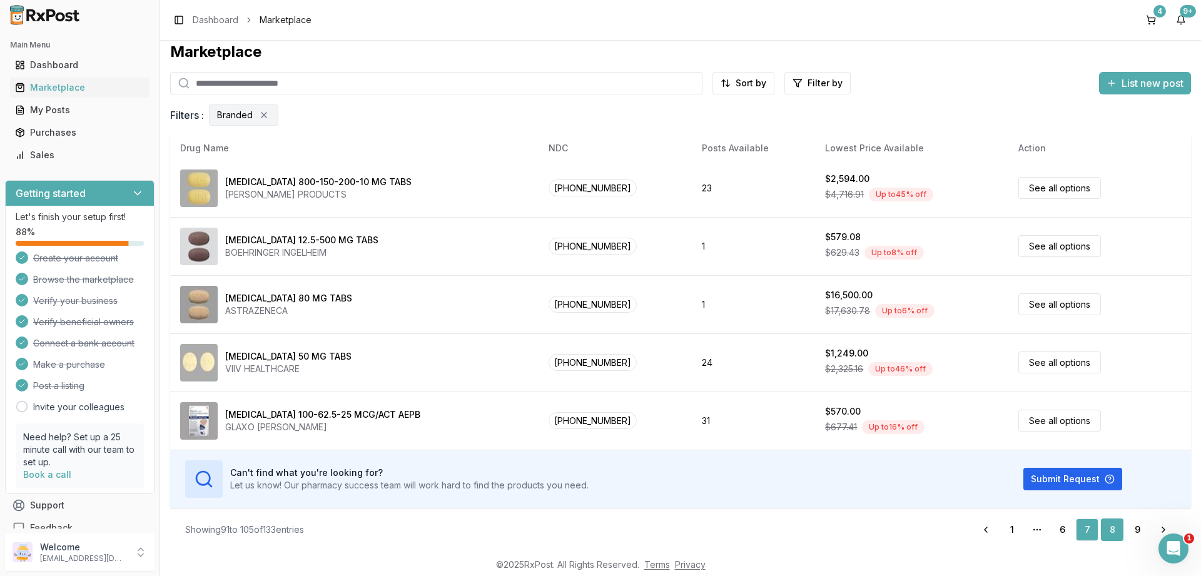
click at [1110, 529] on link "8" at bounding box center [1112, 530] width 23 height 23
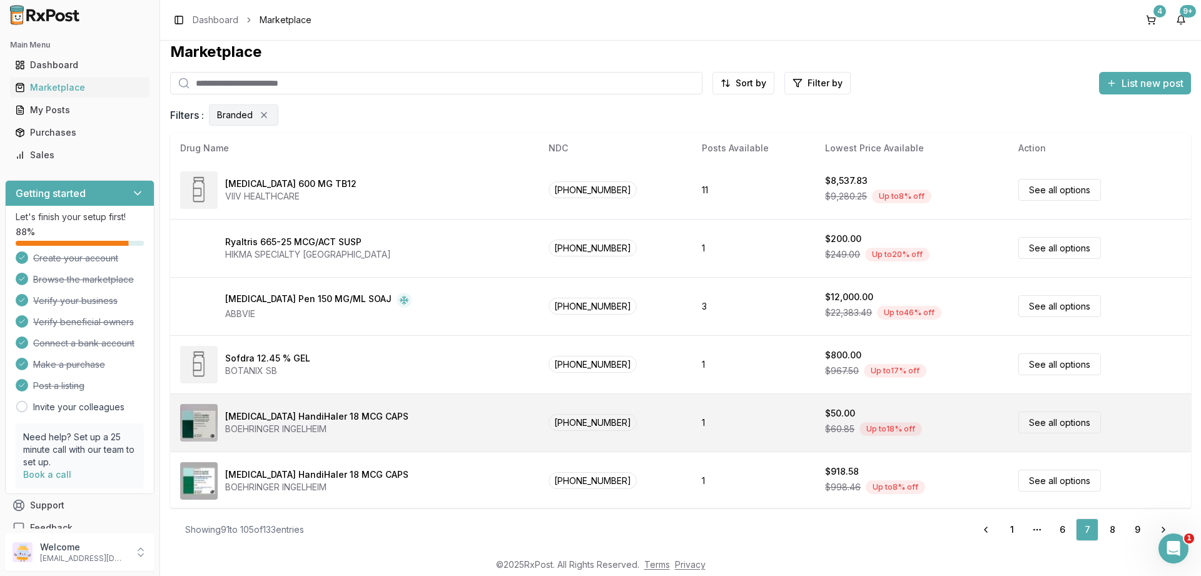
scroll to position [0, 0]
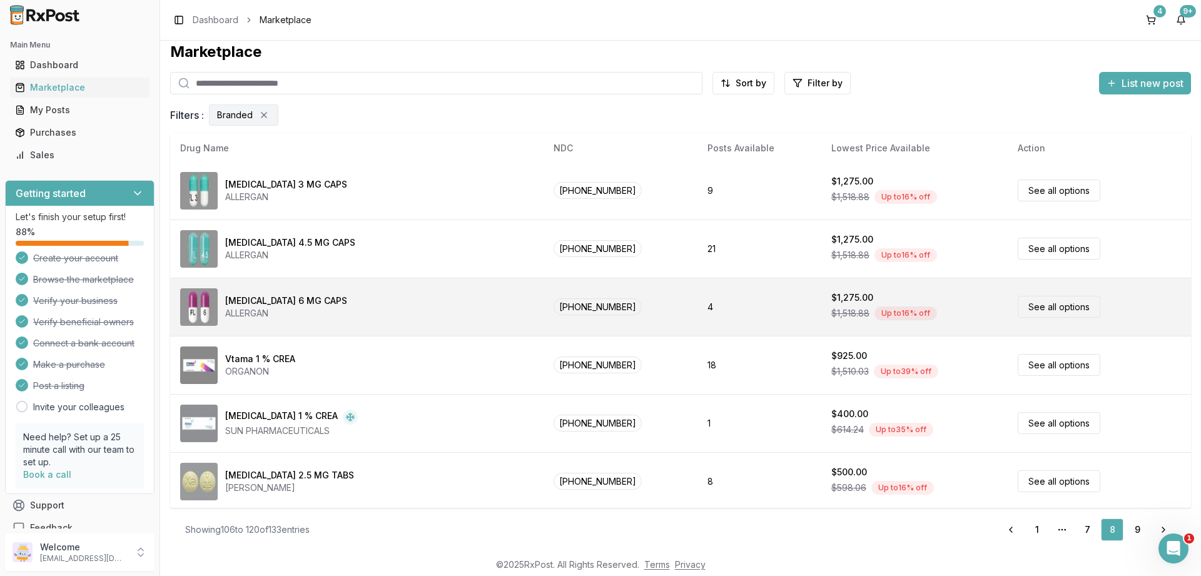
scroll to position [586, 0]
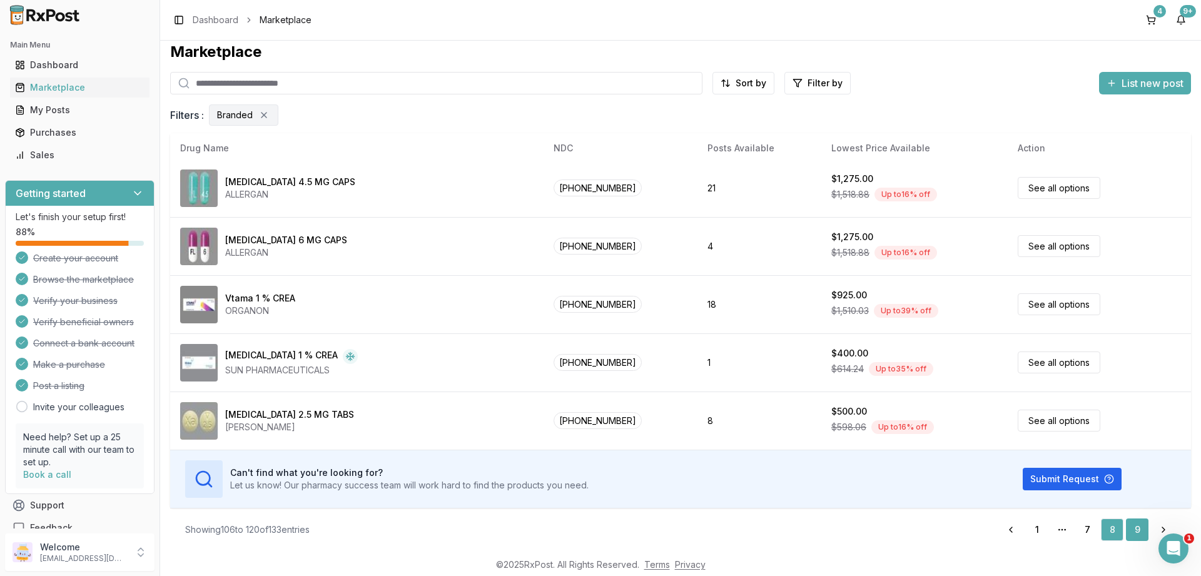
click at [1135, 525] on link "9" at bounding box center [1137, 530] width 23 height 23
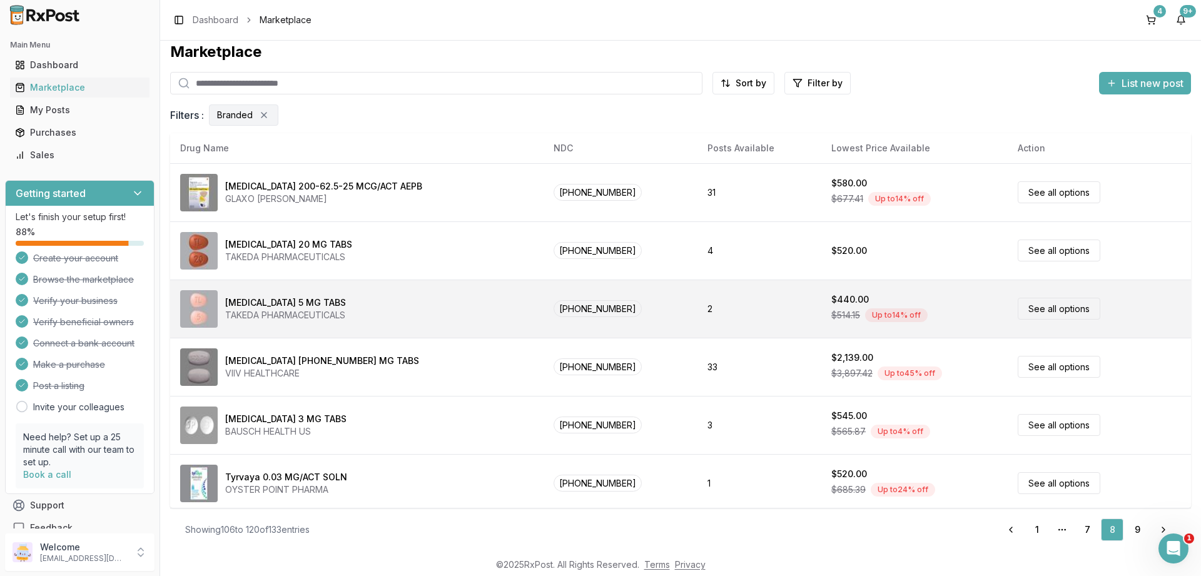
scroll to position [0, 0]
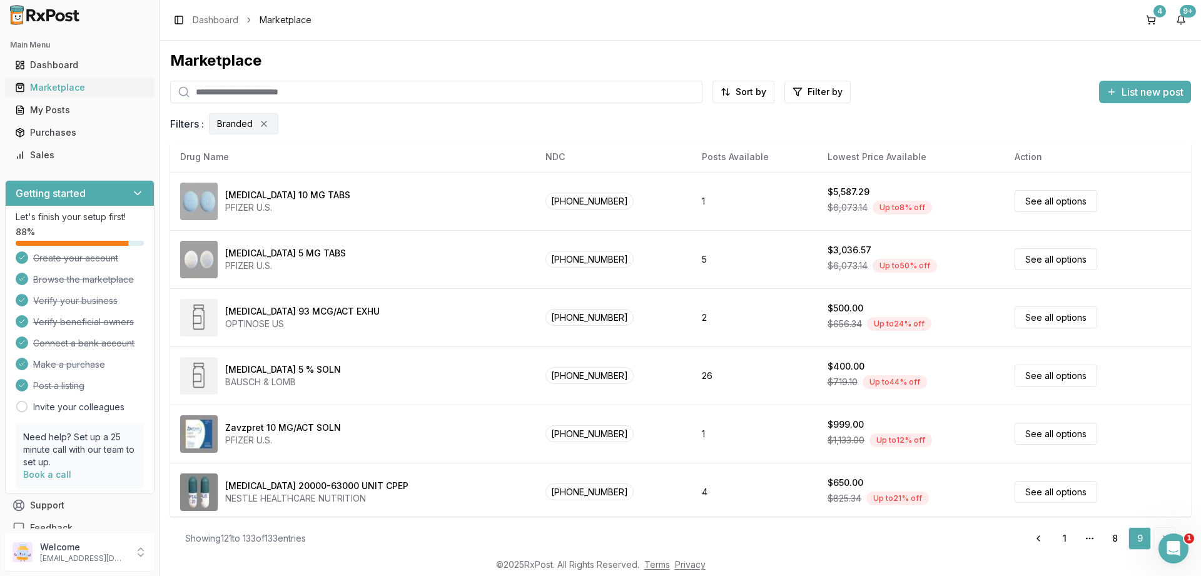
click at [51, 92] on div "Marketplace" at bounding box center [79, 87] width 129 height 13
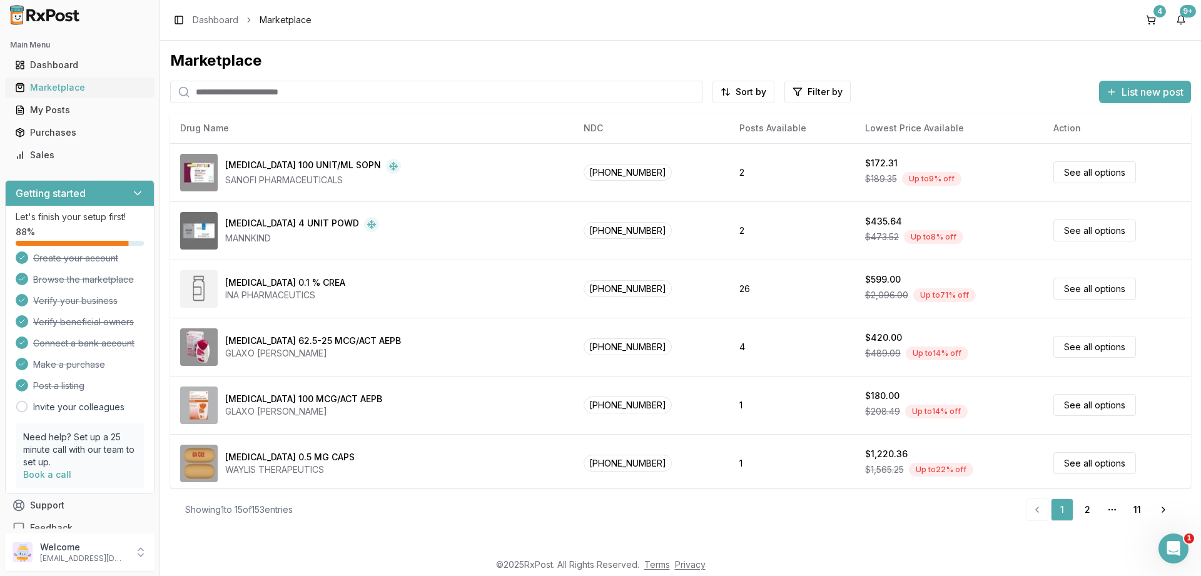
click at [40, 84] on div "Marketplace" at bounding box center [79, 87] width 129 height 13
click at [251, 90] on input "search" at bounding box center [436, 92] width 532 height 23
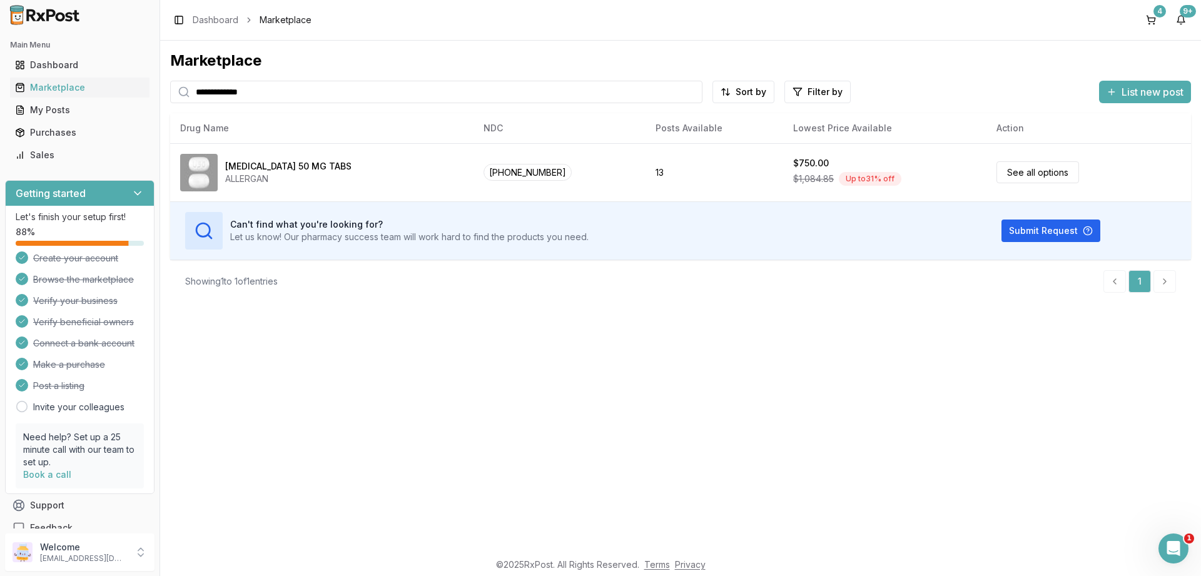
drag, startPoint x: 302, startPoint y: 94, endPoint x: 51, endPoint y: 68, distance: 252.2
click at [170, 81] on input "**********" at bounding box center [436, 92] width 532 height 23
type input "*******"
click at [1152, 21] on button "4" at bounding box center [1151, 20] width 20 height 20
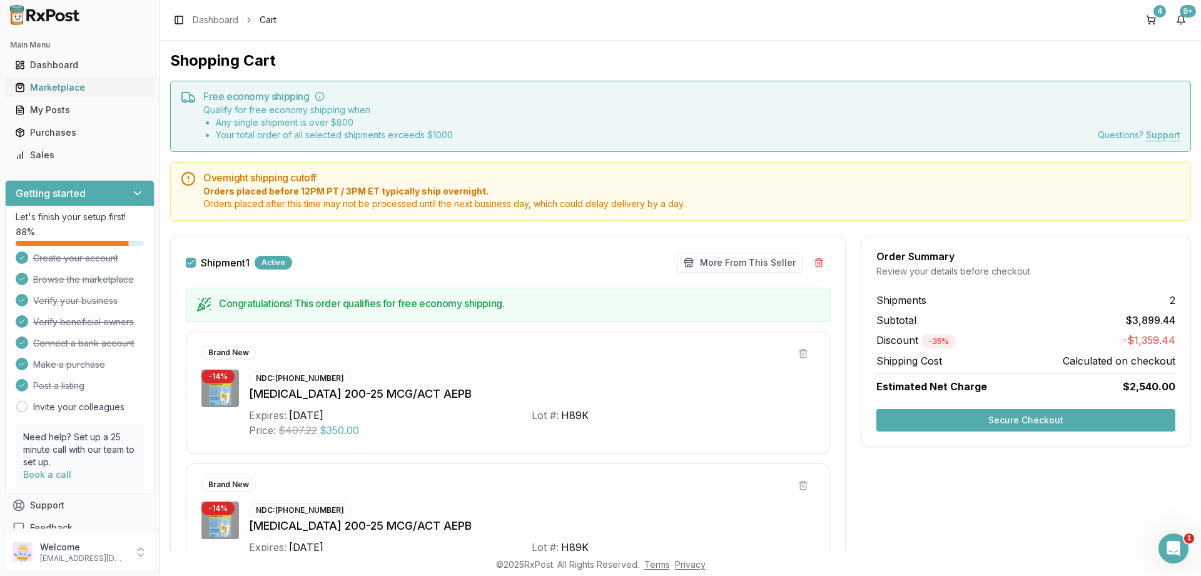
click at [57, 86] on div "Marketplace" at bounding box center [79, 87] width 129 height 13
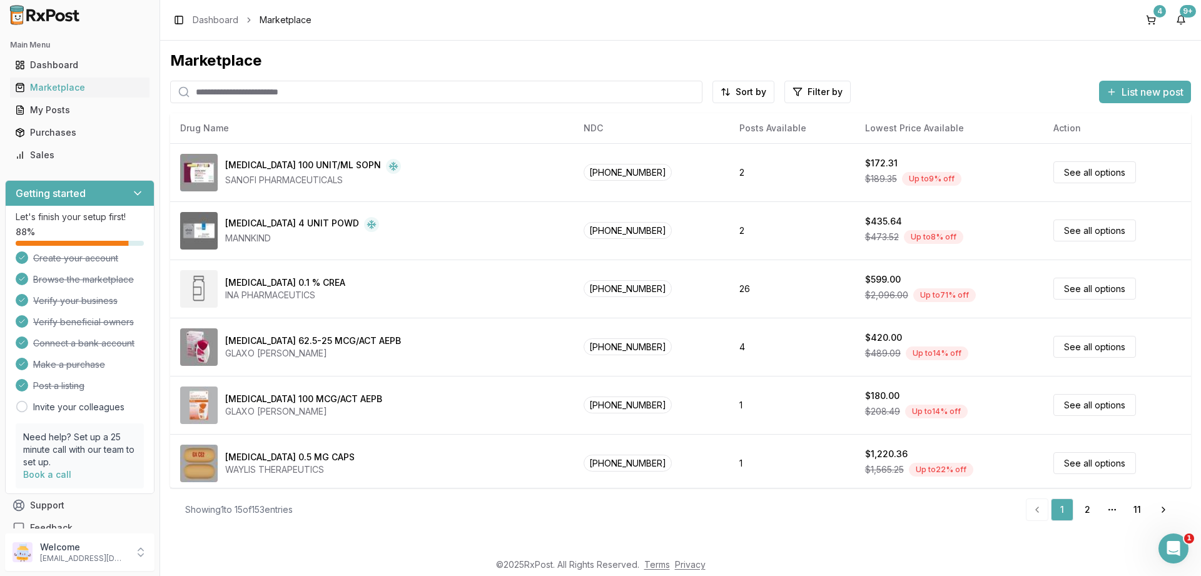
click at [272, 88] on input "search" at bounding box center [436, 92] width 532 height 23
paste input "**********"
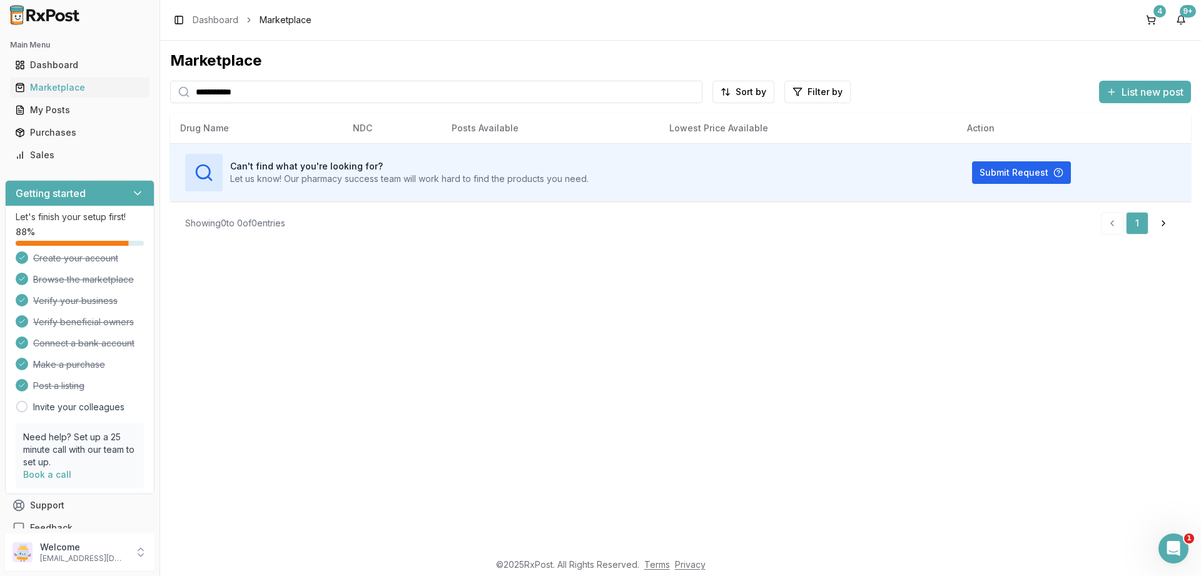
type input "**********"
click at [1153, 16] on button "4" at bounding box center [1151, 20] width 20 height 20
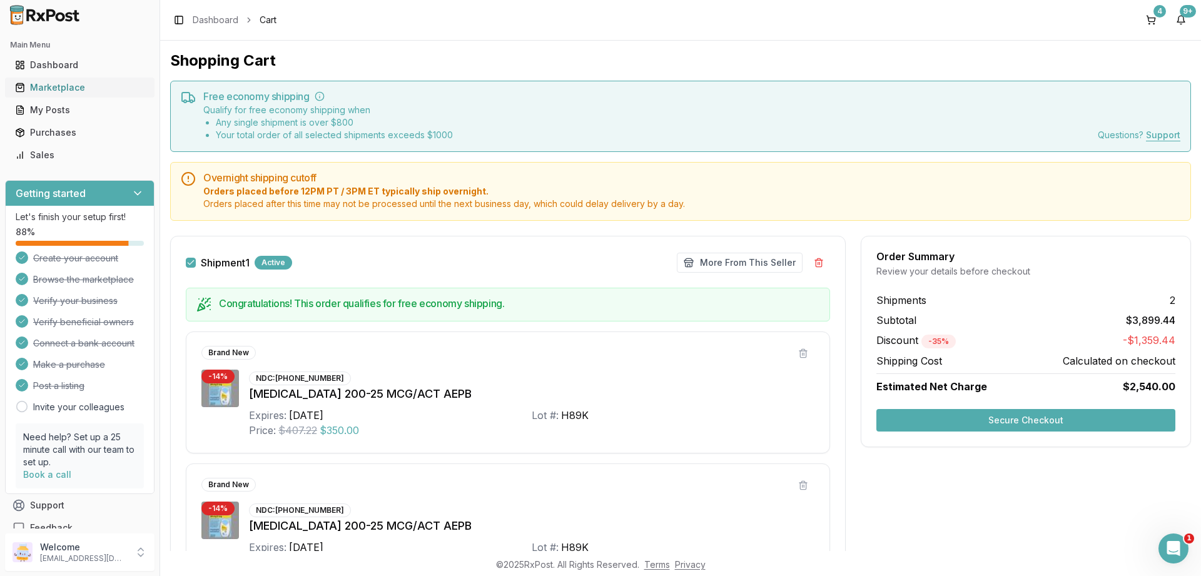
click at [63, 91] on div "Marketplace" at bounding box center [79, 87] width 129 height 13
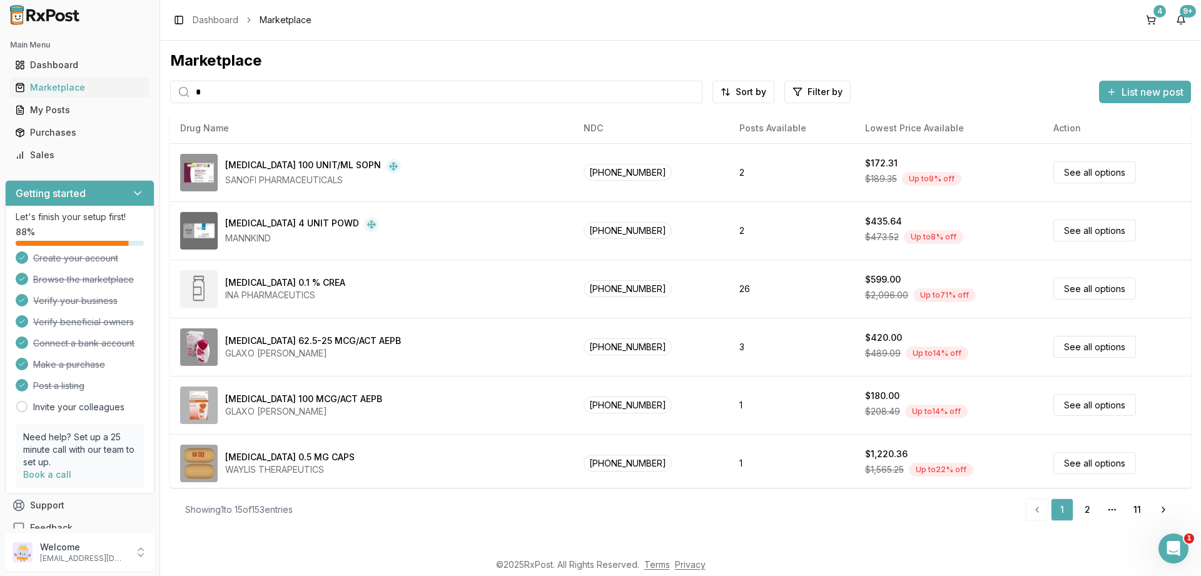
click at [311, 88] on input "*" at bounding box center [436, 92] width 532 height 23
type input "****"
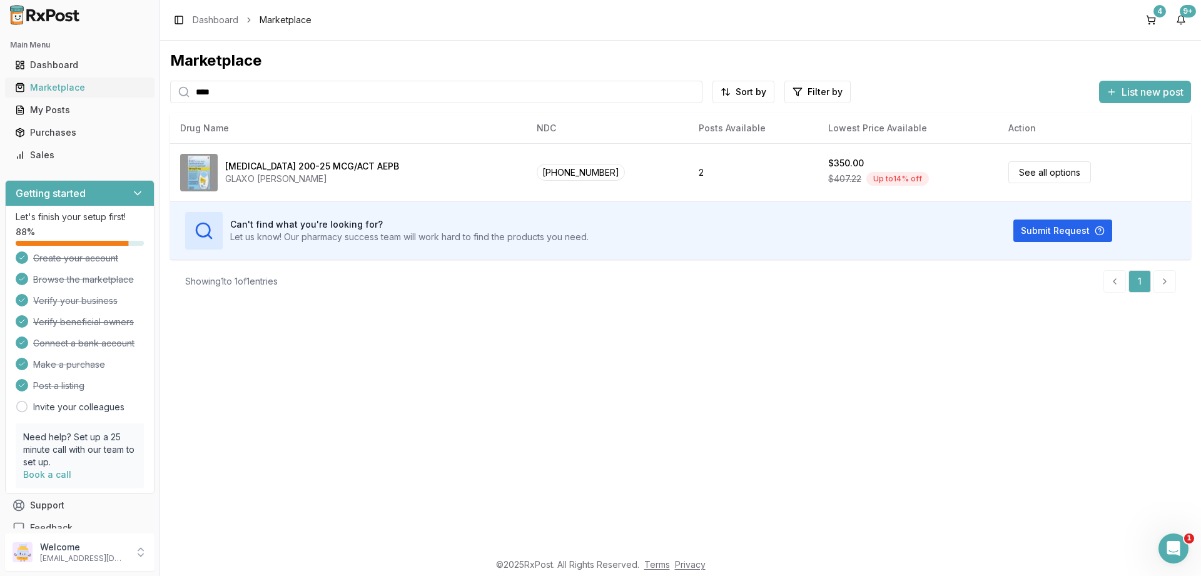
click at [43, 84] on div "Marketplace" at bounding box center [79, 87] width 129 height 13
click at [1153, 18] on button "4" at bounding box center [1151, 20] width 20 height 20
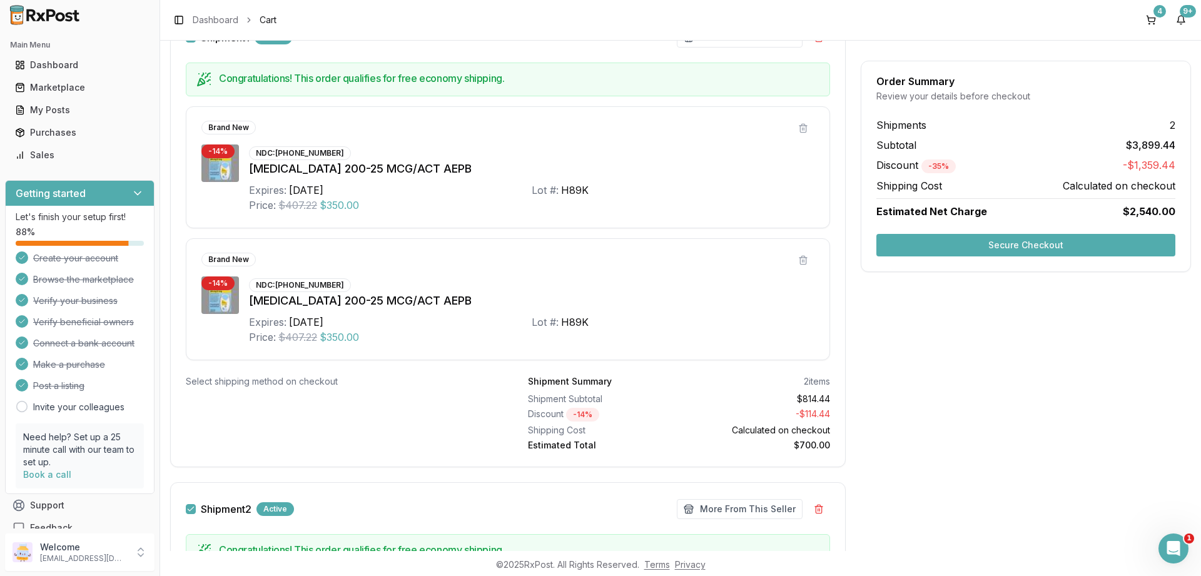
scroll to position [375, 0]
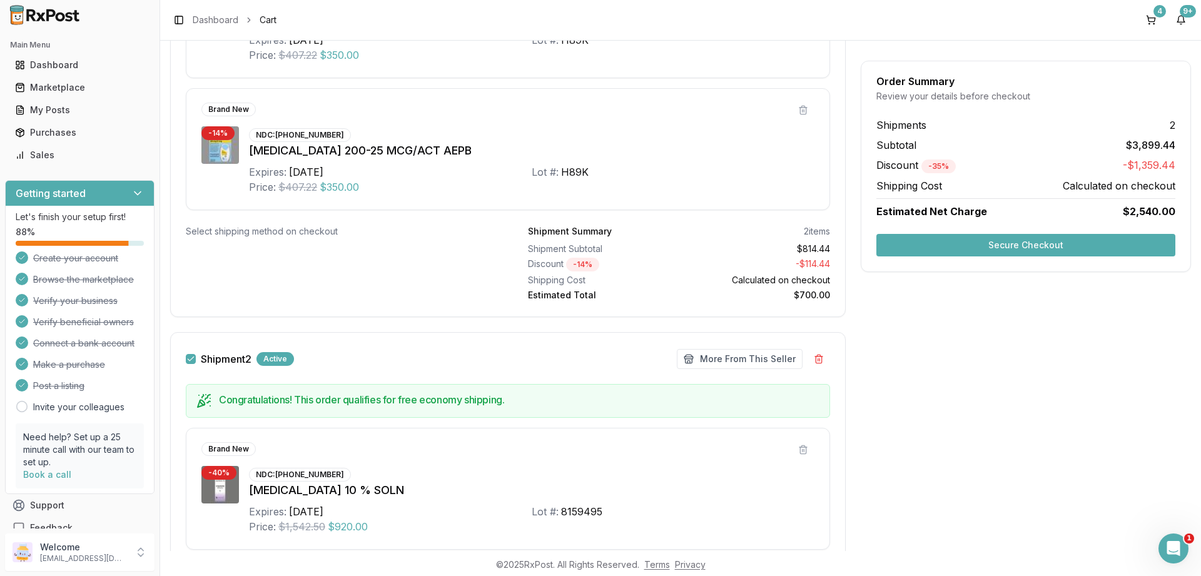
click at [193, 357] on button "Shipment 2" at bounding box center [191, 359] width 10 height 10
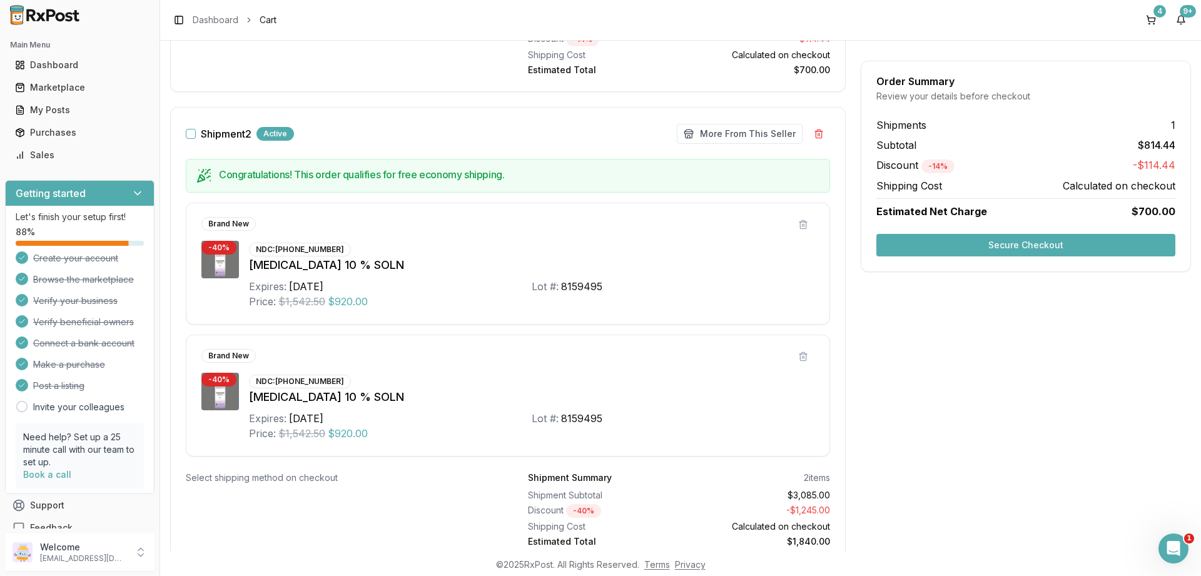
click at [1026, 242] on button "Secure Checkout" at bounding box center [1025, 245] width 299 height 23
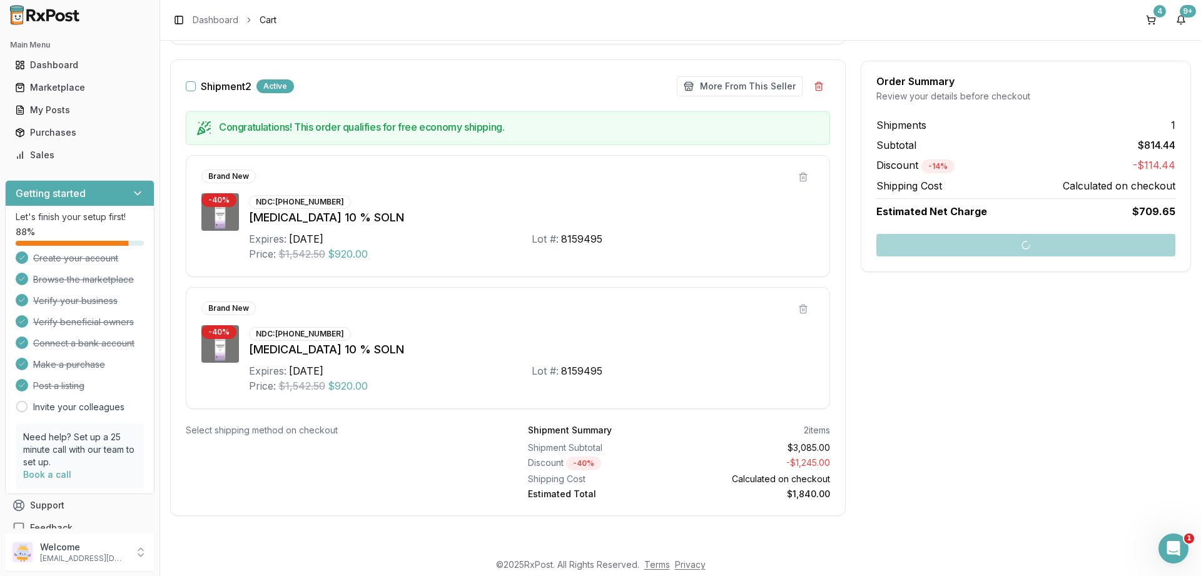
scroll to position [647, 0]
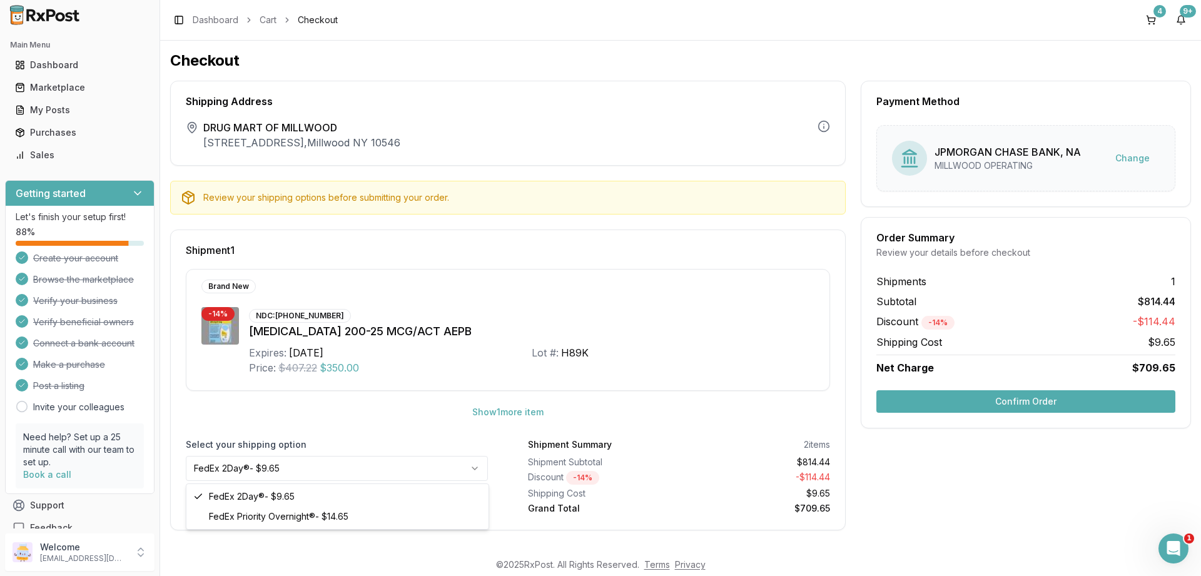
click at [474, 468] on html "Main Menu Dashboard Marketplace My Posts Purchases Sales Getting started Let's …" at bounding box center [600, 288] width 1201 height 576
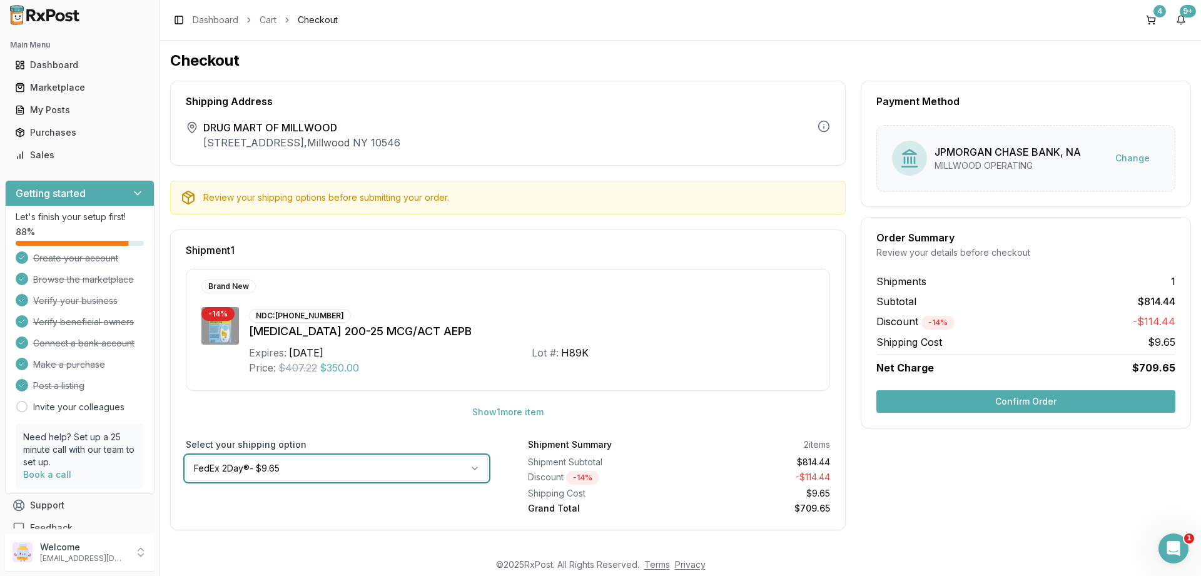
click at [474, 468] on html "Main Menu Dashboard Marketplace My Posts Purchases Sales Getting started Let's …" at bounding box center [600, 288] width 1201 height 576
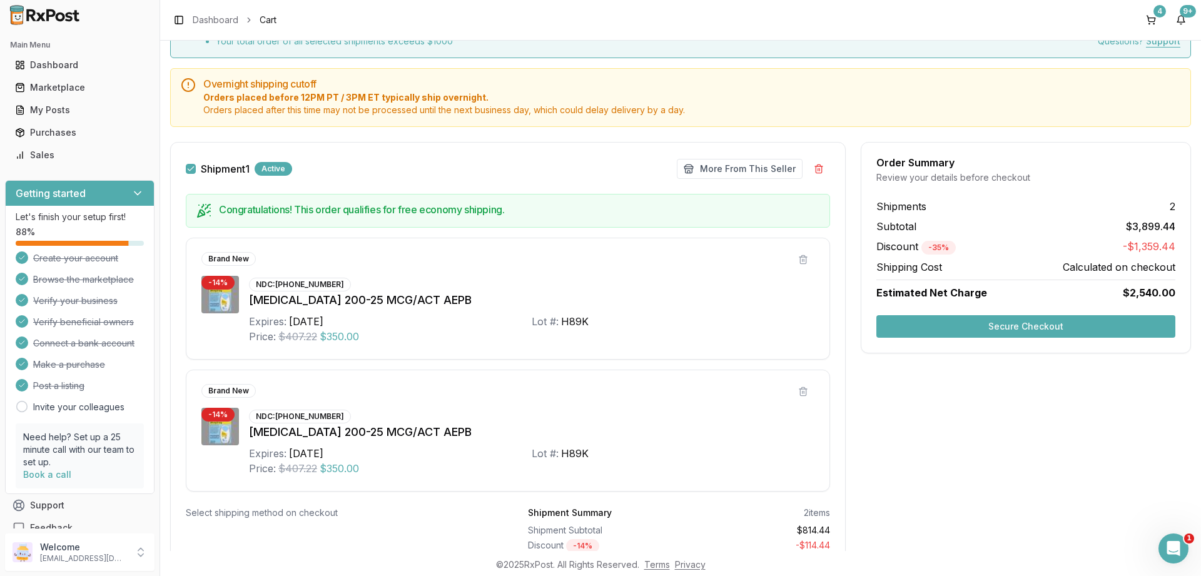
scroll to position [75, 0]
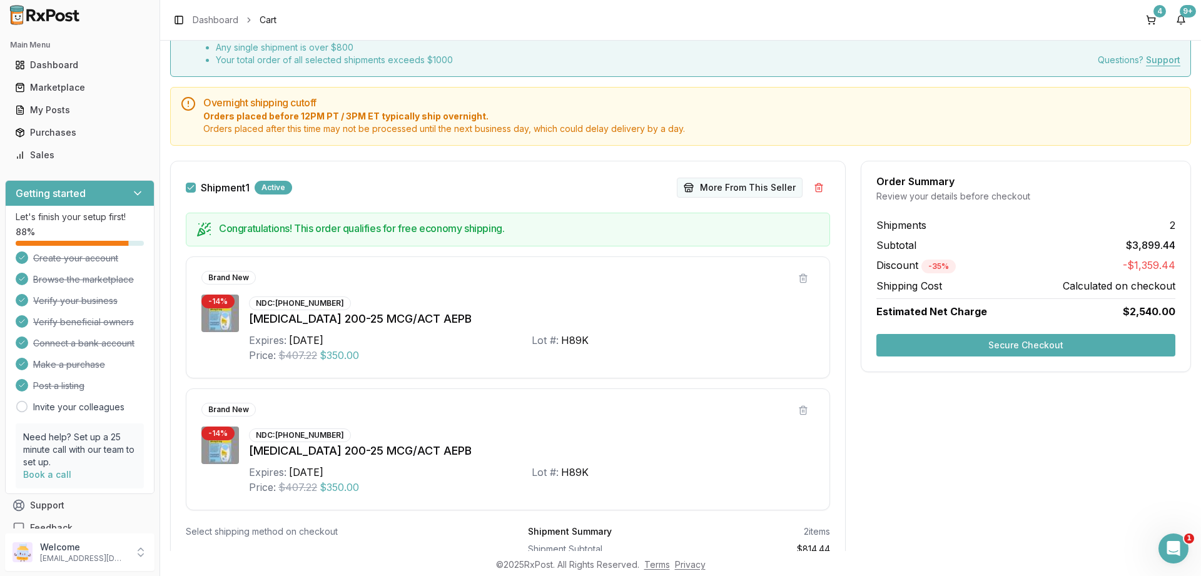
click at [738, 188] on button "More From This Seller" at bounding box center [740, 188] width 126 height 20
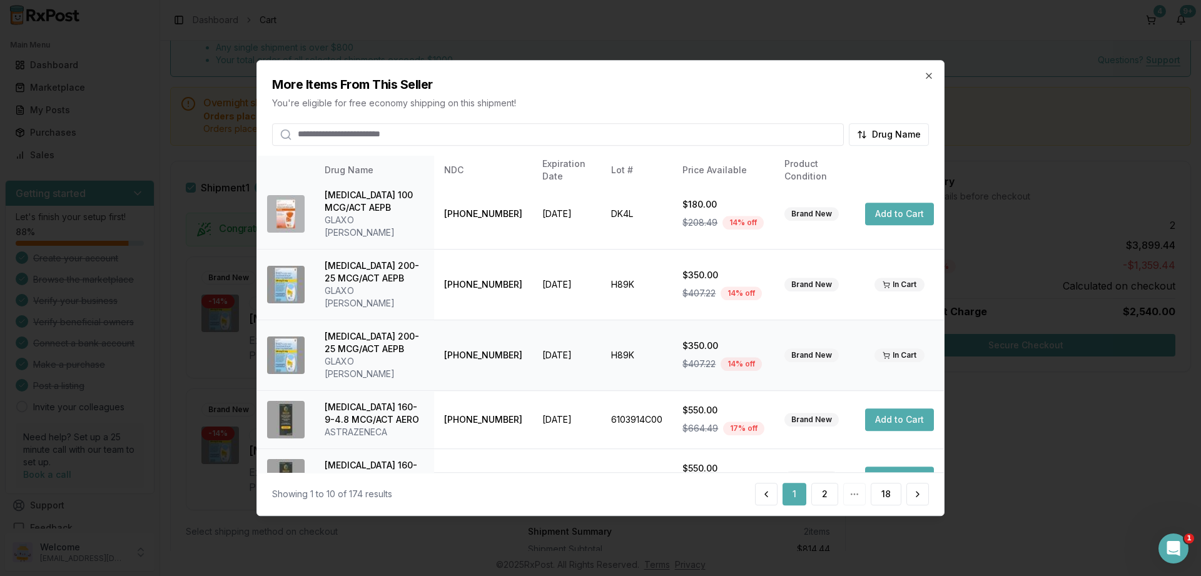
scroll to position [0, 0]
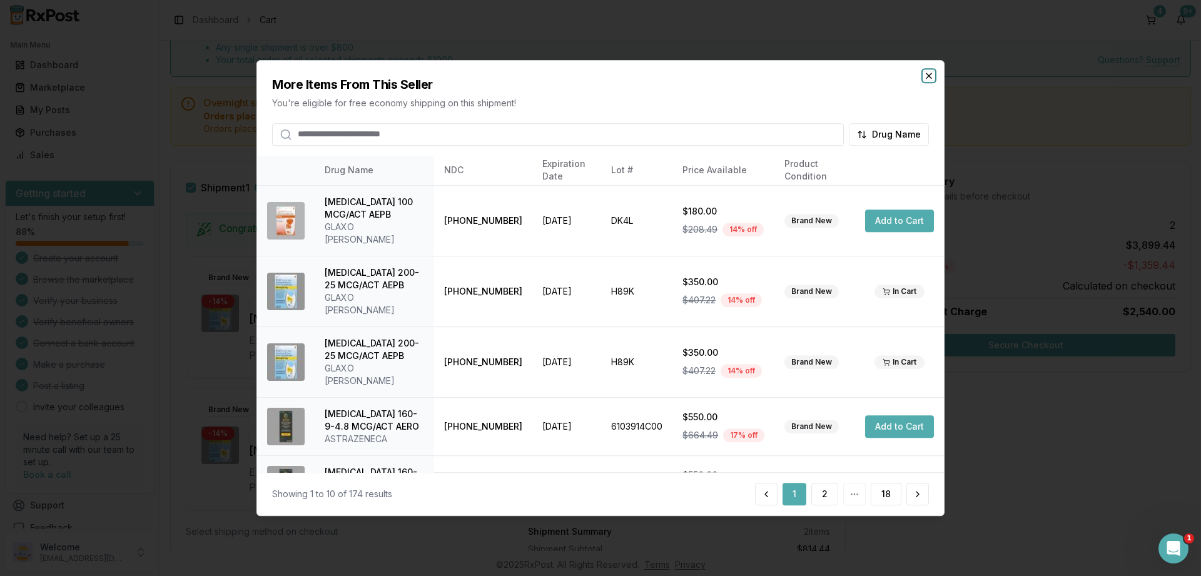
click at [926, 74] on icon "button" at bounding box center [928, 75] width 5 height 5
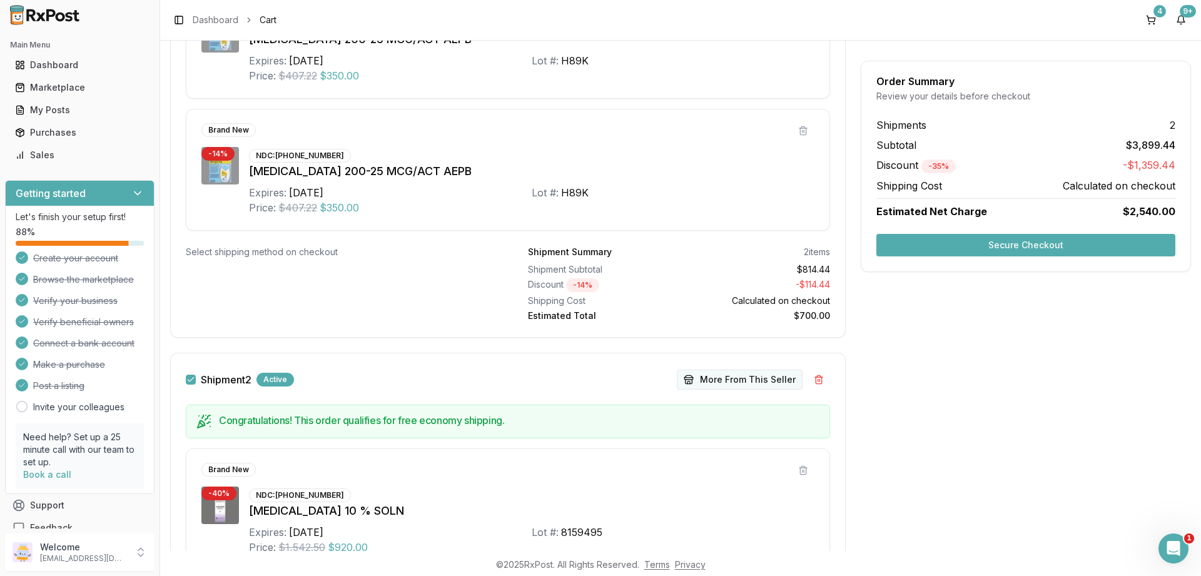
scroll to position [375, 0]
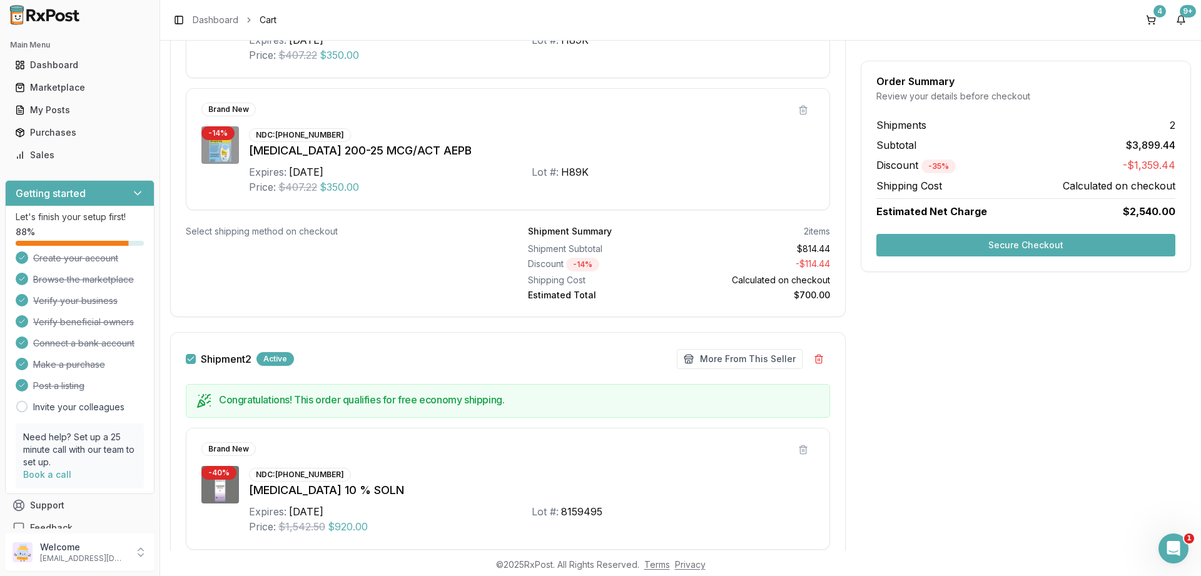
click at [191, 357] on button "Shipment 2" at bounding box center [191, 359] width 10 height 10
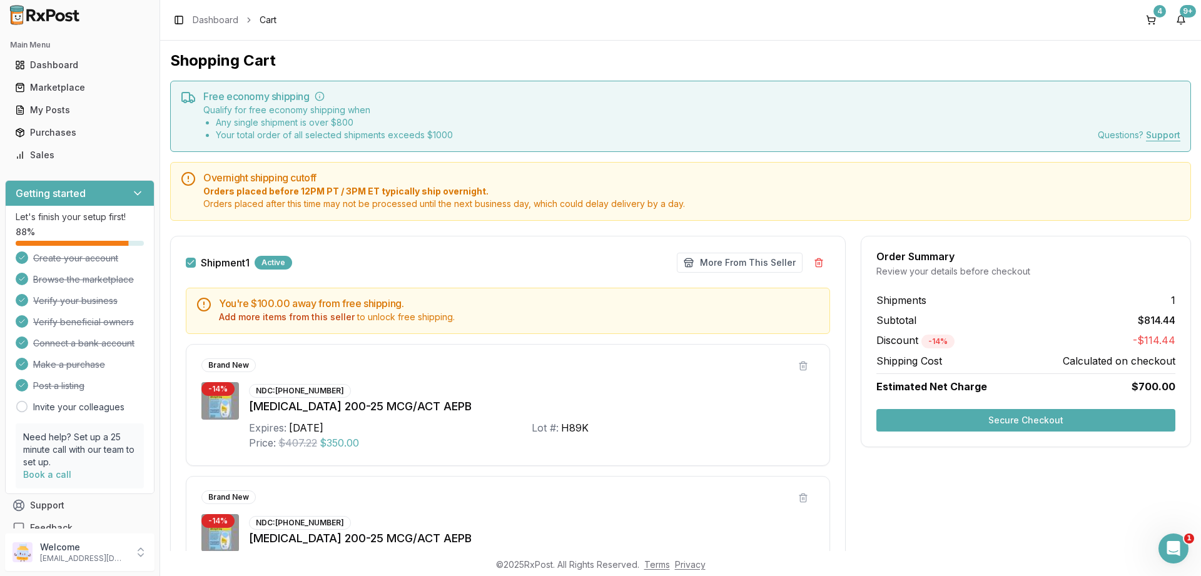
scroll to position [150, 0]
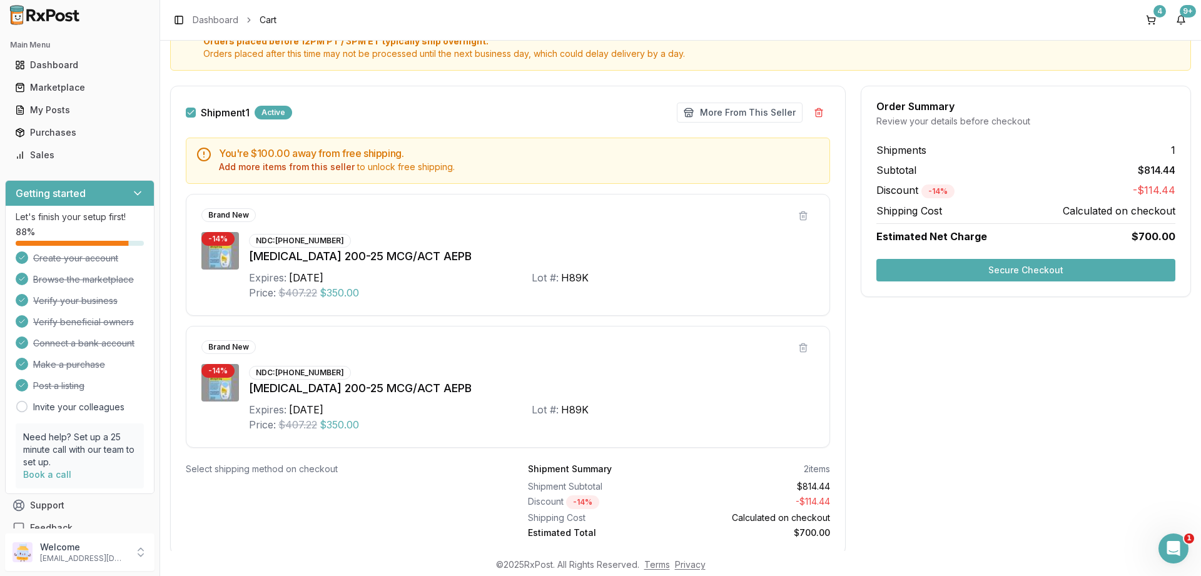
click at [1035, 267] on button "Secure Checkout" at bounding box center [1025, 270] width 299 height 23
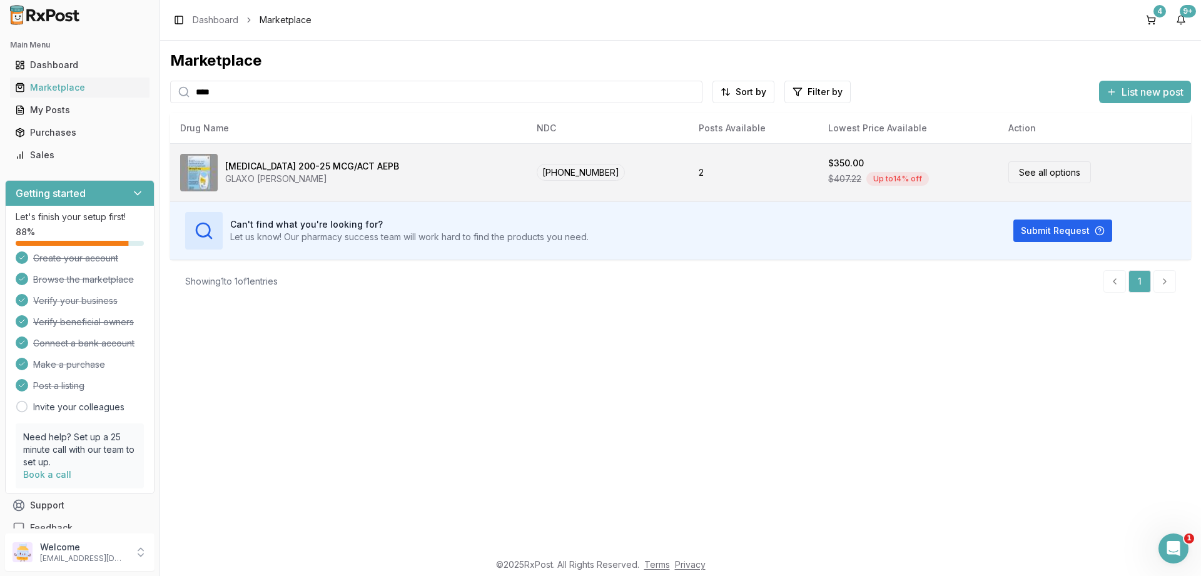
click at [1030, 170] on link "See all options" at bounding box center [1049, 172] width 83 height 22
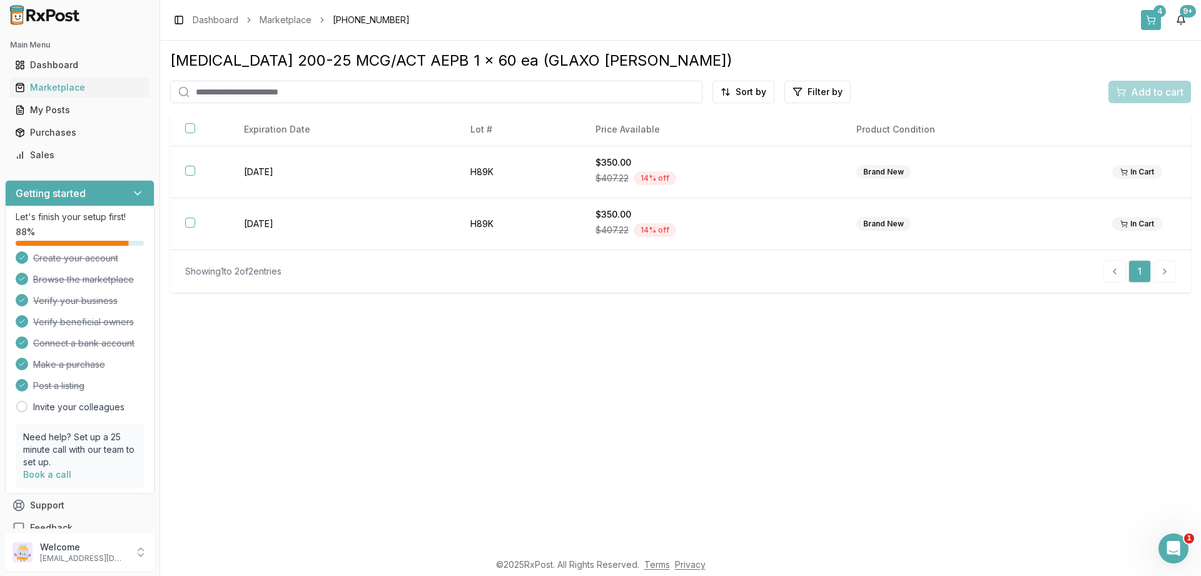
click at [1157, 17] on button "4" at bounding box center [1151, 20] width 20 height 20
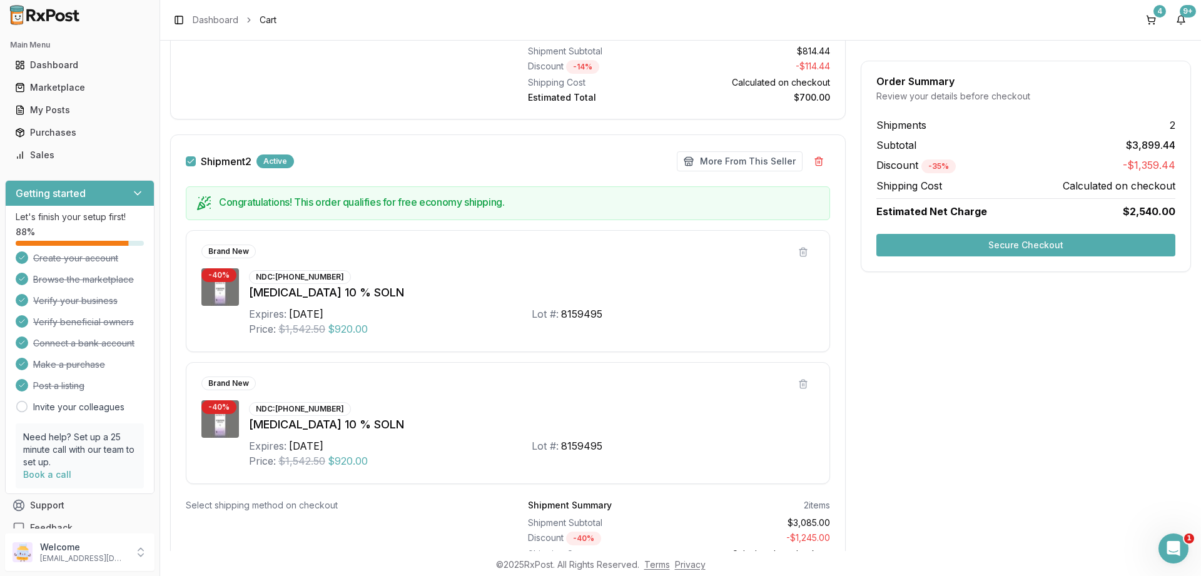
scroll to position [647, 0]
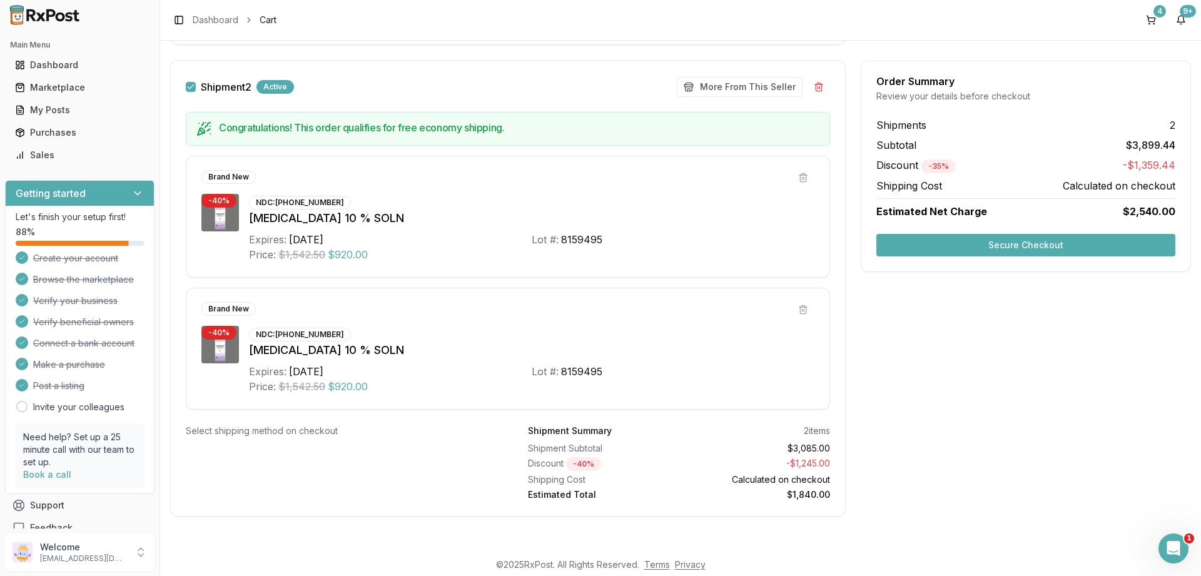
click at [193, 89] on button "Shipment 2" at bounding box center [191, 87] width 10 height 10
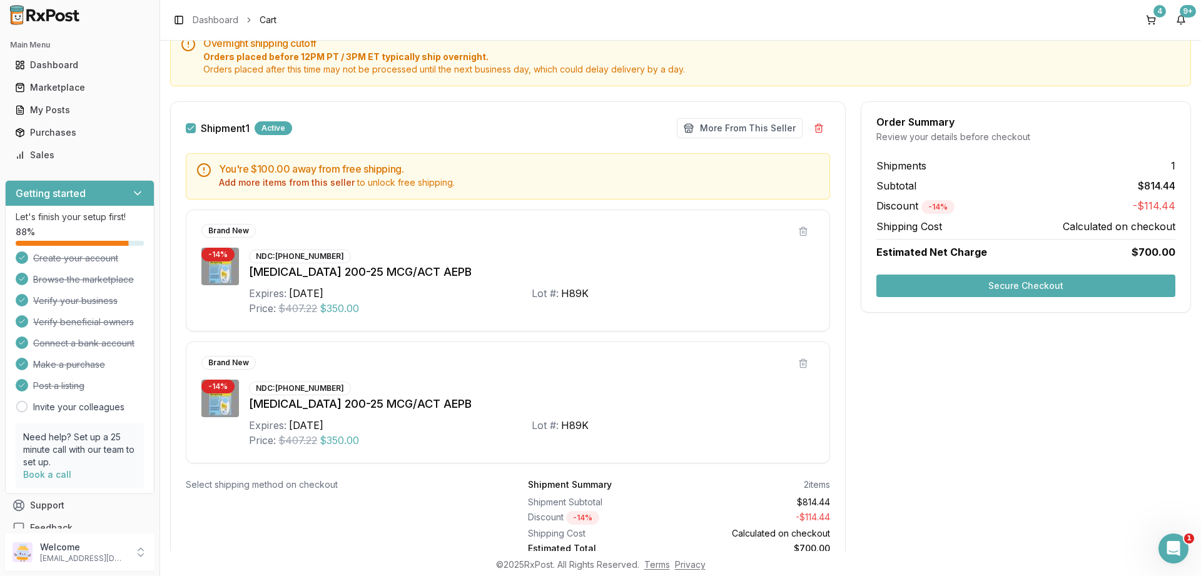
scroll to position [0, 0]
